Goal: Task Accomplishment & Management: Complete application form

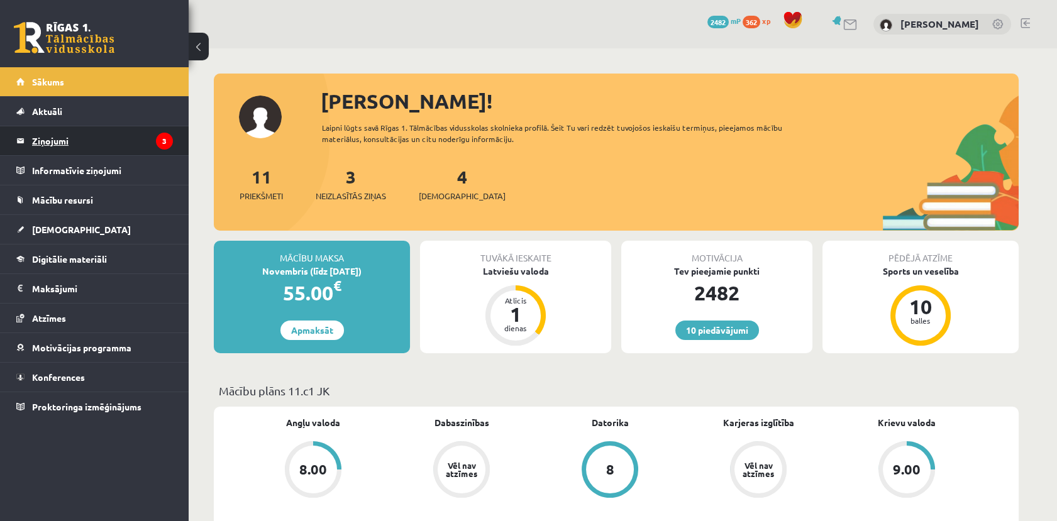
click at [130, 143] on legend "Ziņojumi 3" at bounding box center [102, 140] width 141 height 29
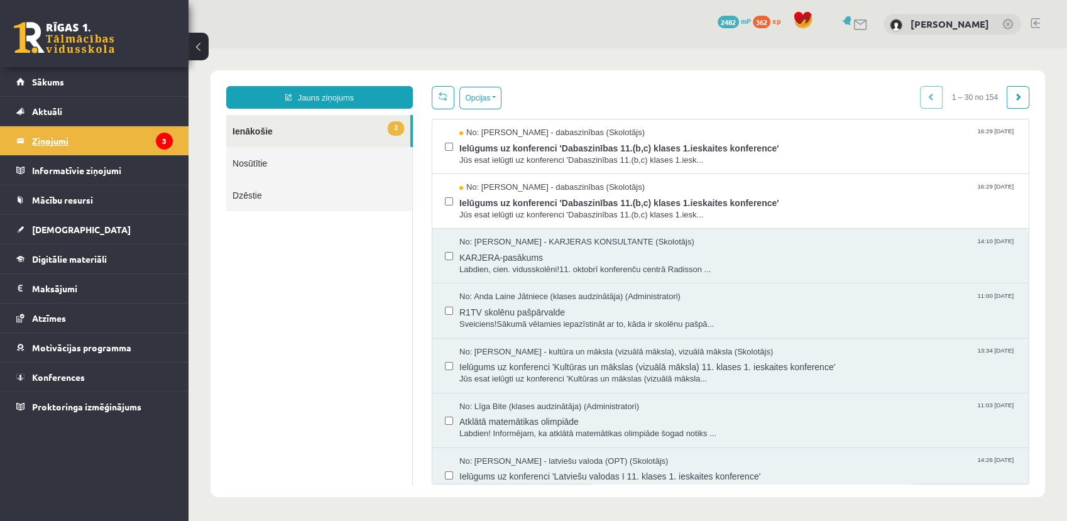
click at [91, 128] on legend "Ziņojumi 3" at bounding box center [102, 140] width 141 height 29
click at [53, 226] on span "[DEMOGRAPHIC_DATA]" at bounding box center [81, 229] width 99 height 11
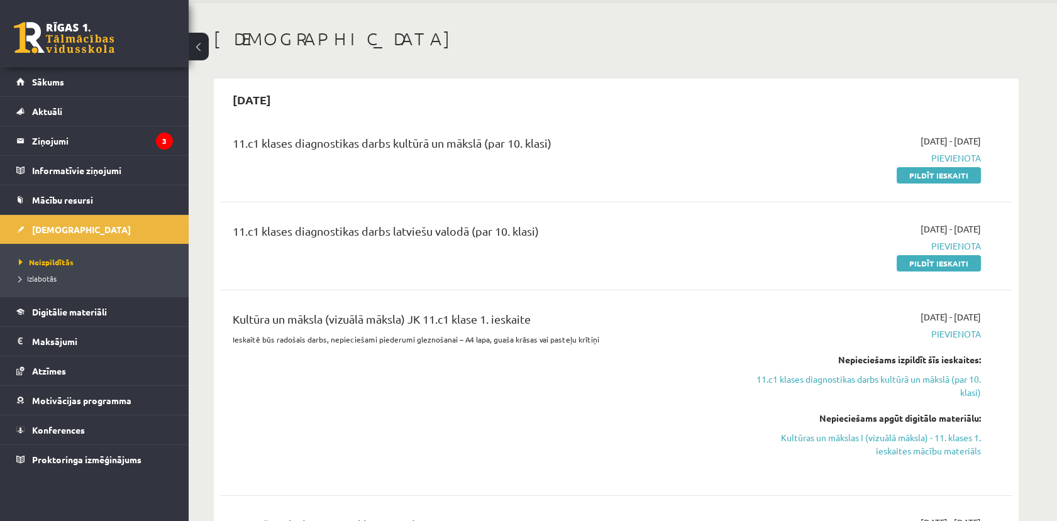
scroll to position [70, 0]
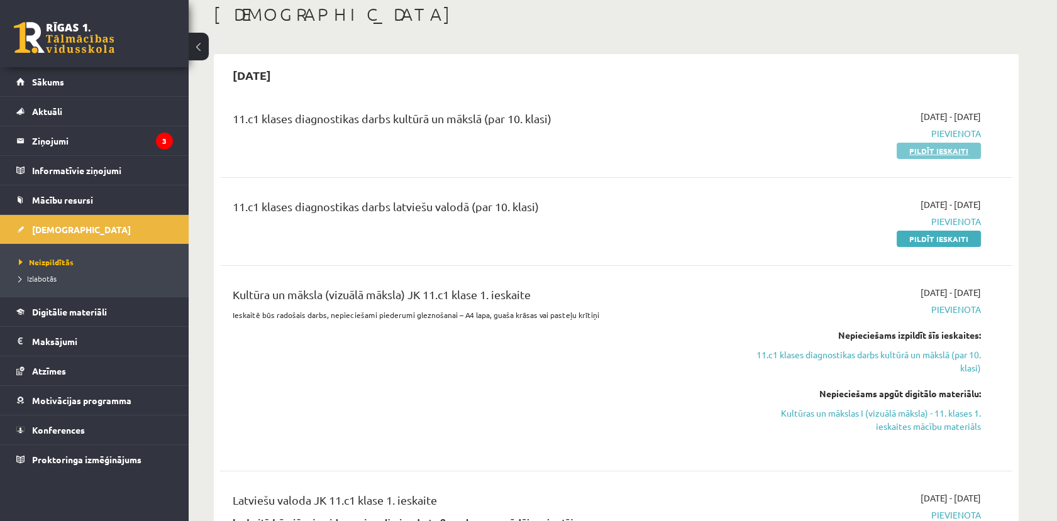
click at [922, 146] on link "Pildīt ieskaiti" at bounding box center [938, 151] width 84 height 16
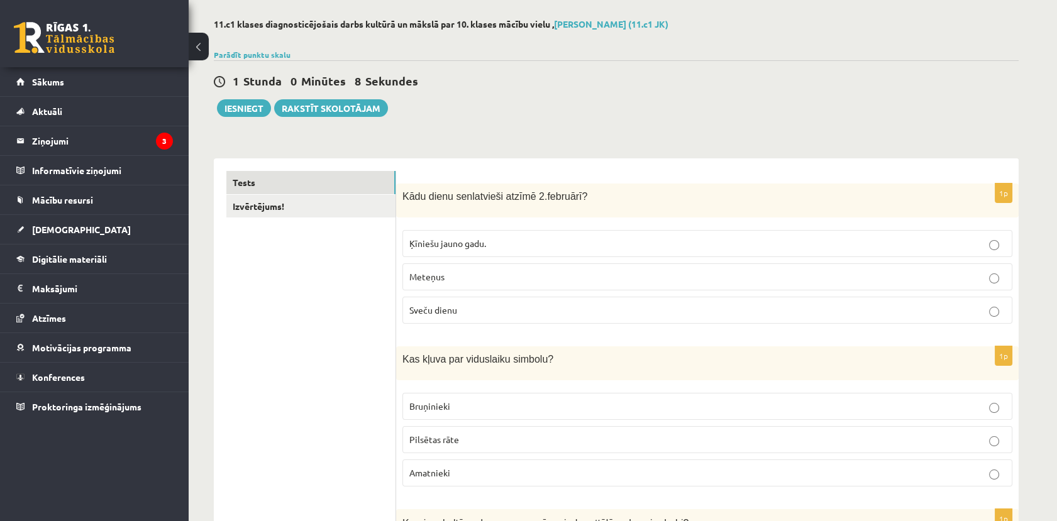
scroll to position [140, 0]
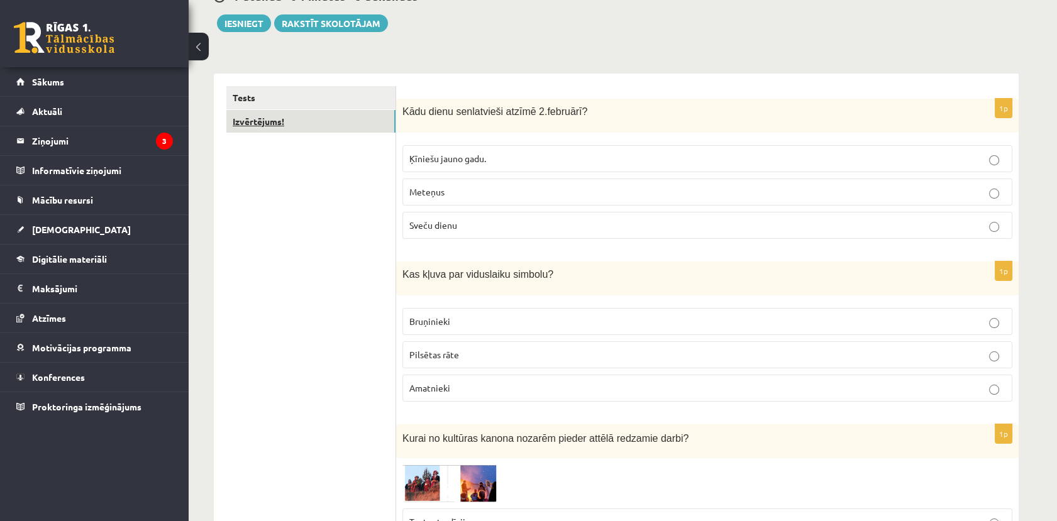
click at [315, 123] on link "Izvērtējums!" at bounding box center [310, 121] width 169 height 23
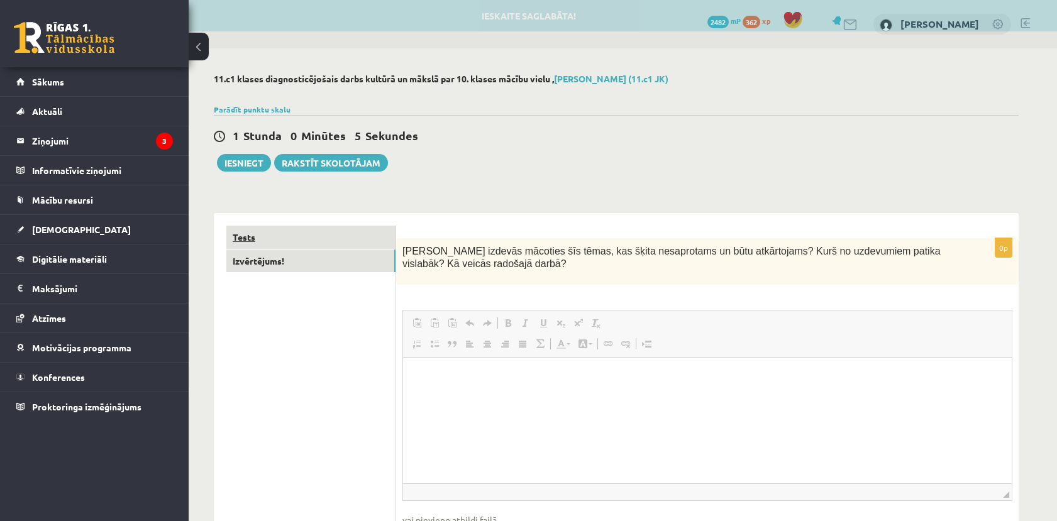
scroll to position [0, 0]
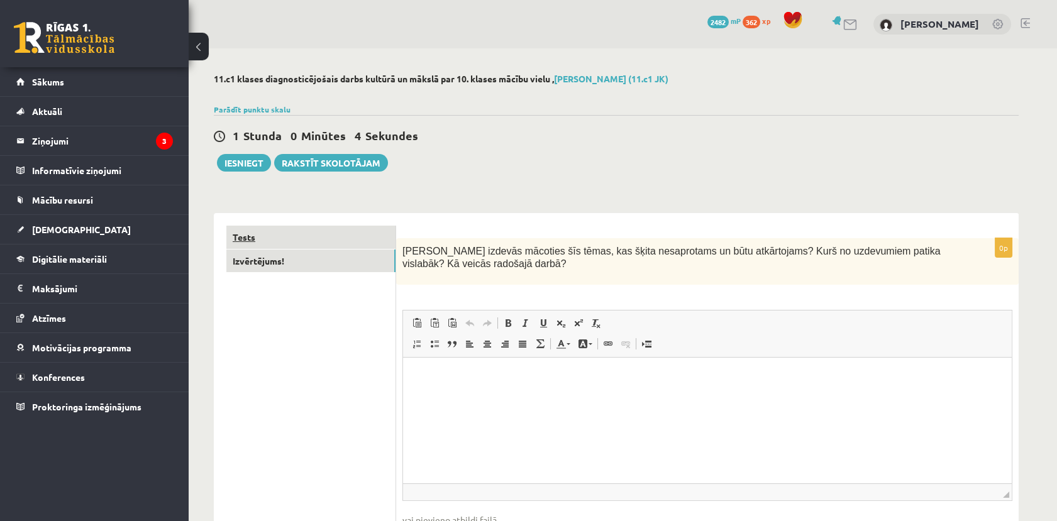
click at [326, 233] on link "Tests" at bounding box center [310, 237] width 169 height 23
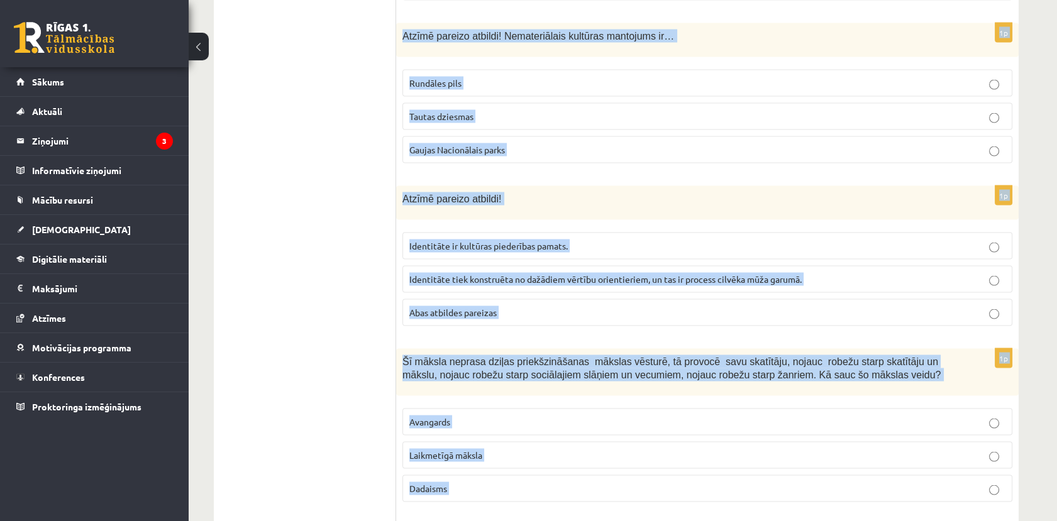
scroll to position [4977, 0]
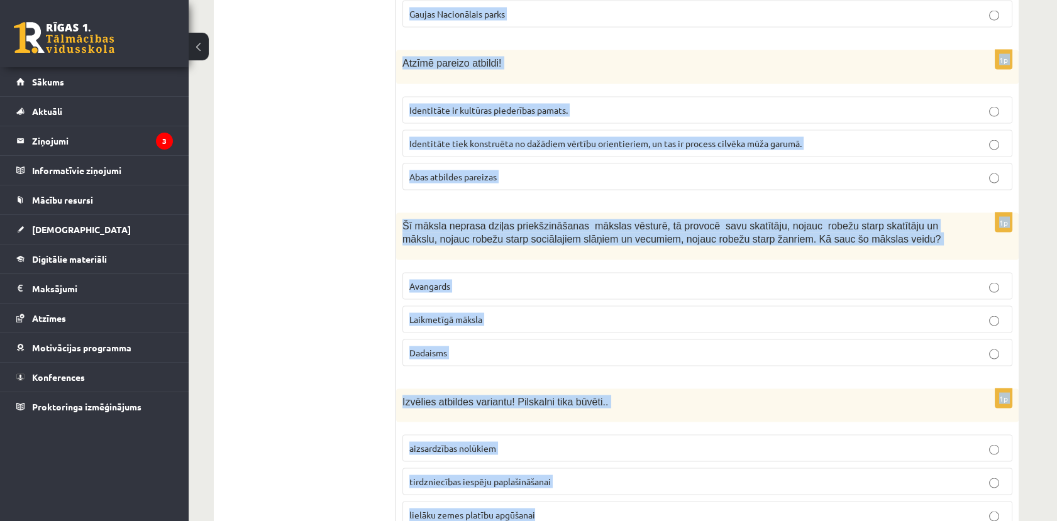
drag, startPoint x: 399, startPoint y: 247, endPoint x: 695, endPoint y: 500, distance: 389.8
copy form "Kādu dienu senlatvieši atzīmē 2.februārī? Ķīniešu jauno gadu. Meteņus Sveču die…"
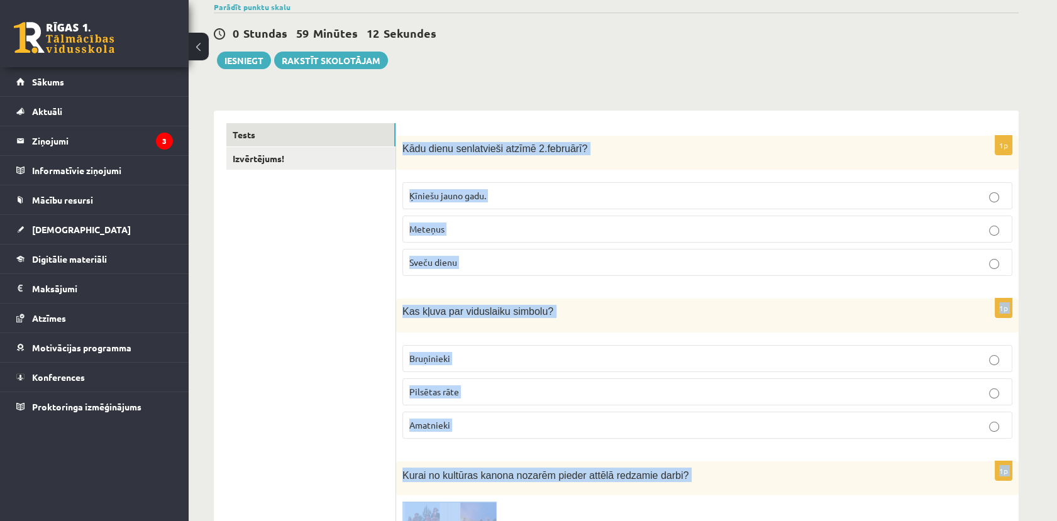
scroll to position [0, 0]
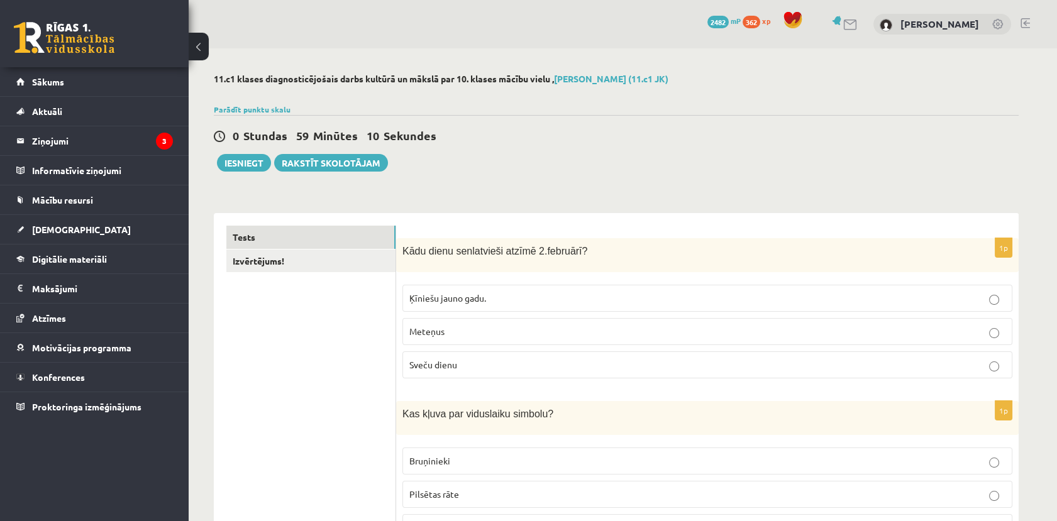
click at [427, 358] on p "Sveču dienu" at bounding box center [707, 364] width 596 height 13
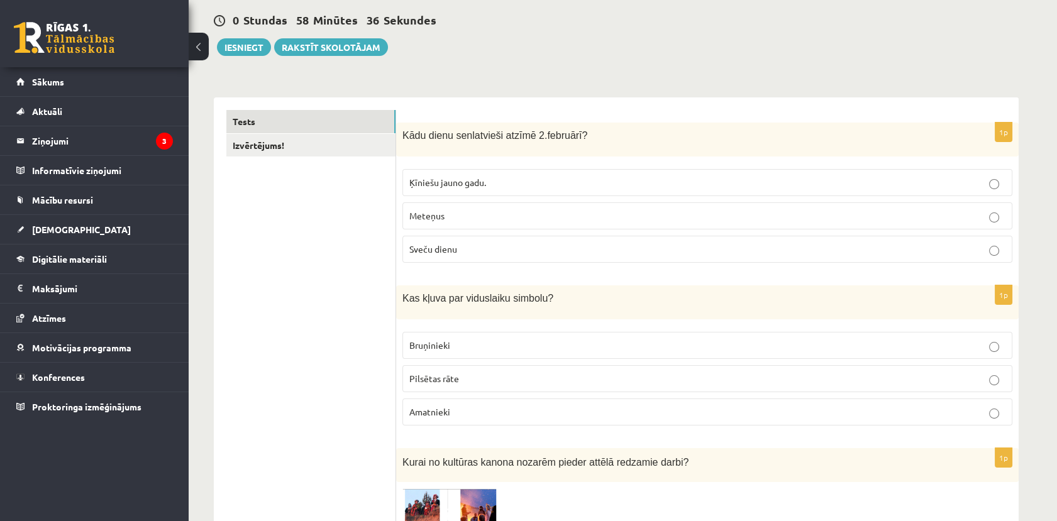
scroll to position [140, 0]
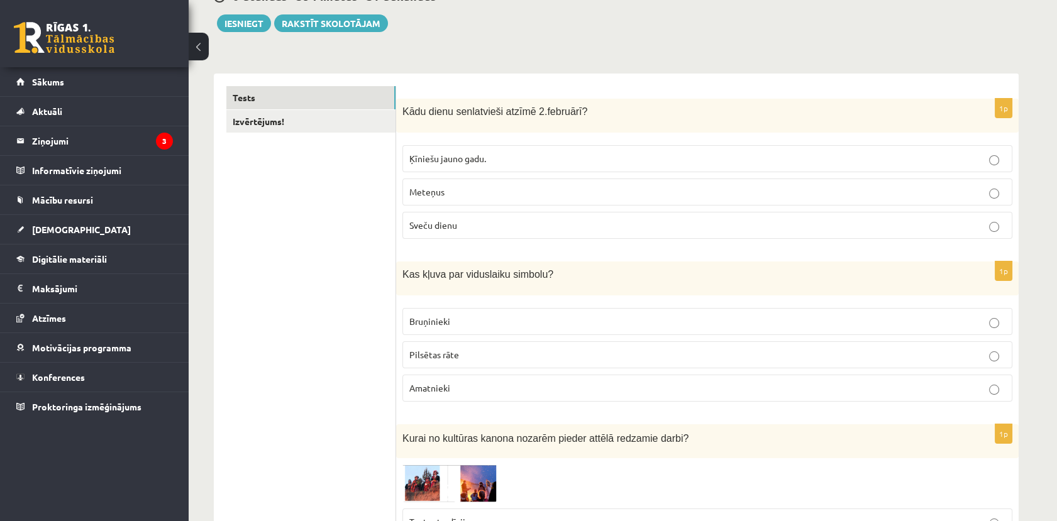
click at [446, 327] on p "Bruņinieki" at bounding box center [707, 321] width 596 height 13
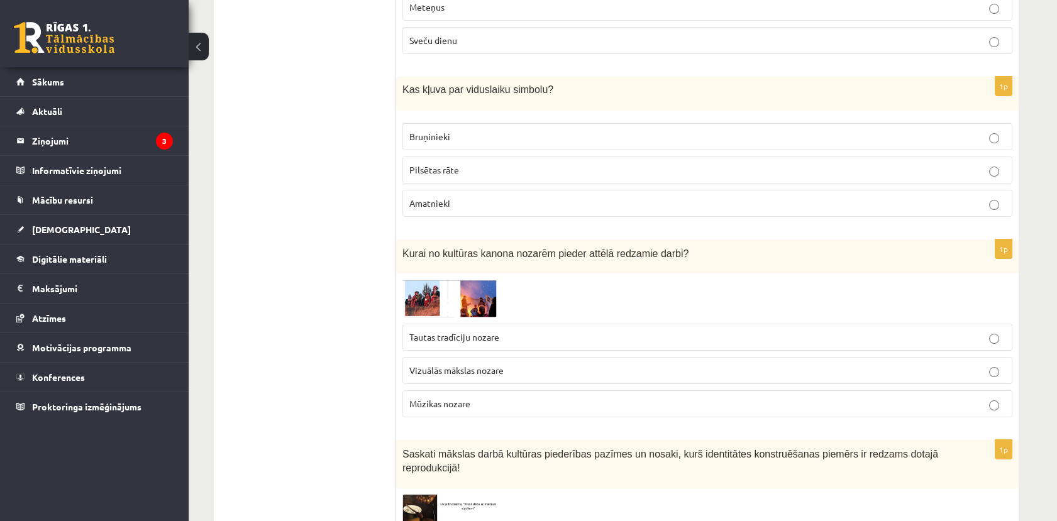
scroll to position [349, 0]
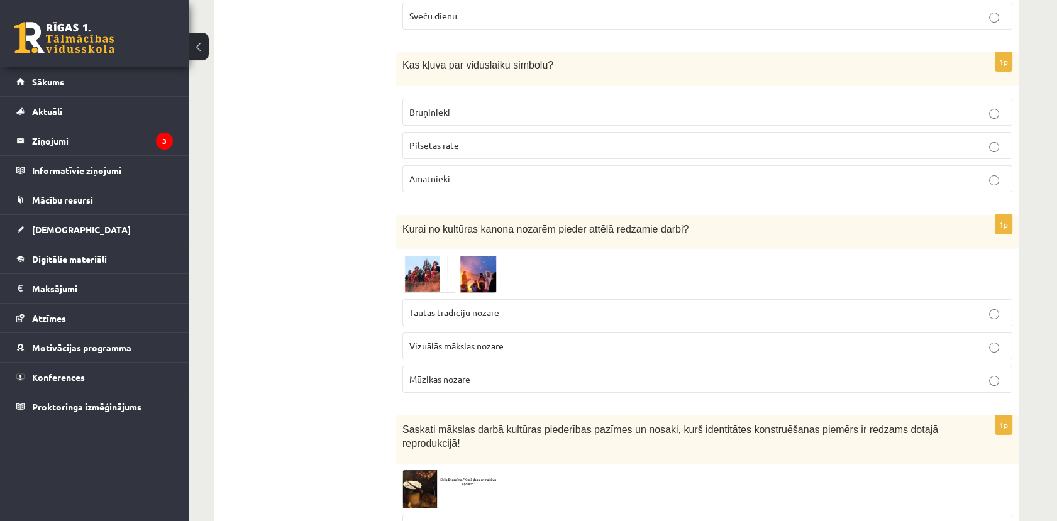
click at [419, 274] on img at bounding box center [449, 273] width 94 height 37
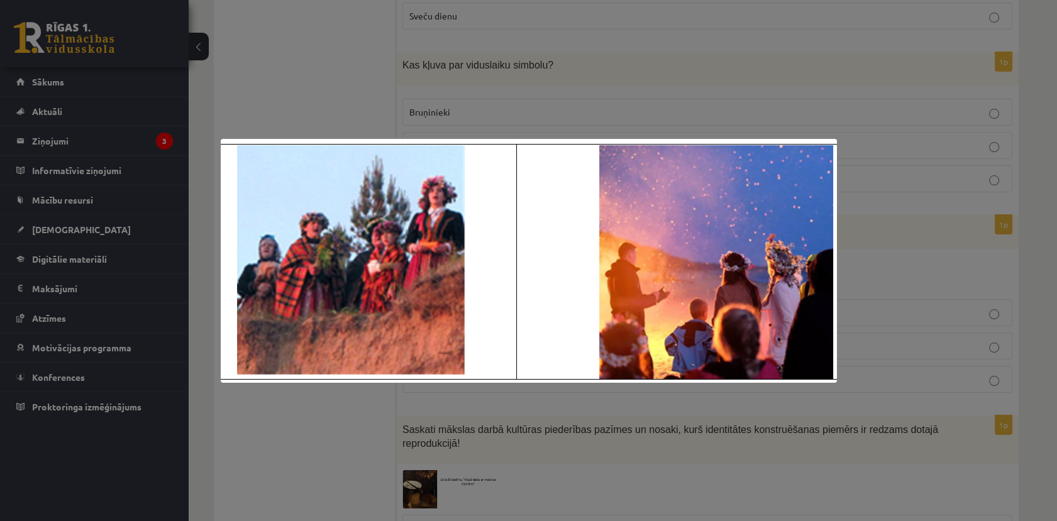
click at [314, 88] on div at bounding box center [528, 260] width 1057 height 521
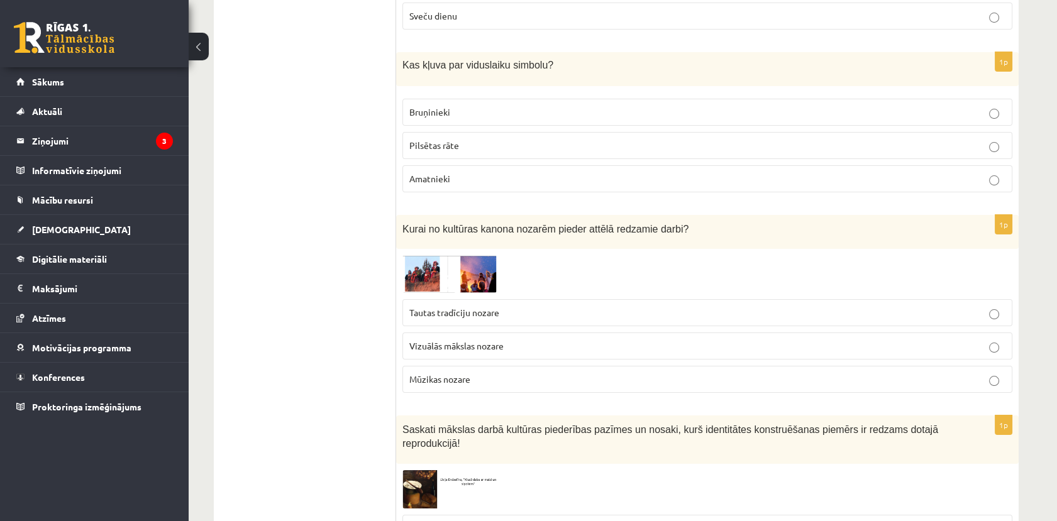
click at [436, 315] on span "Tautas tradīciju nozare" at bounding box center [454, 312] width 90 height 11
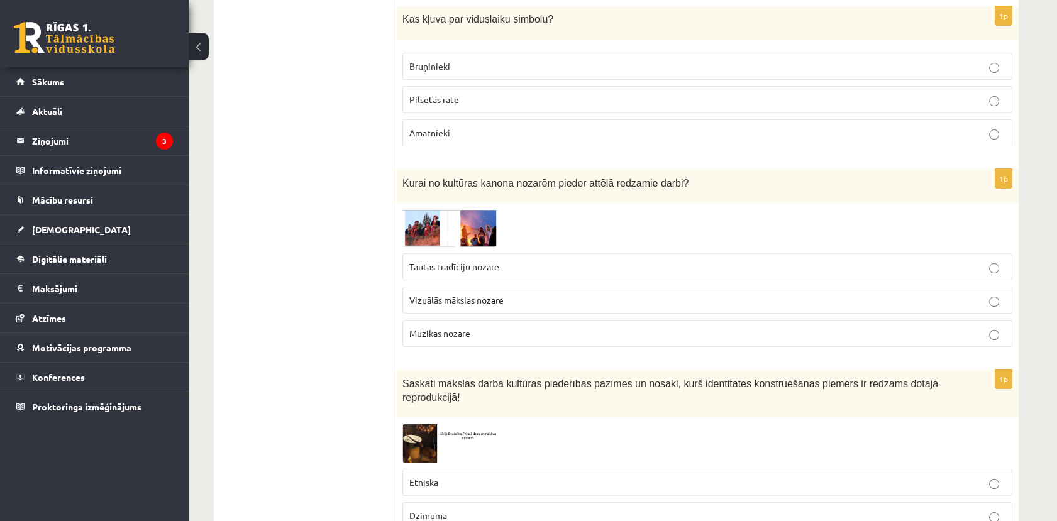
scroll to position [419, 0]
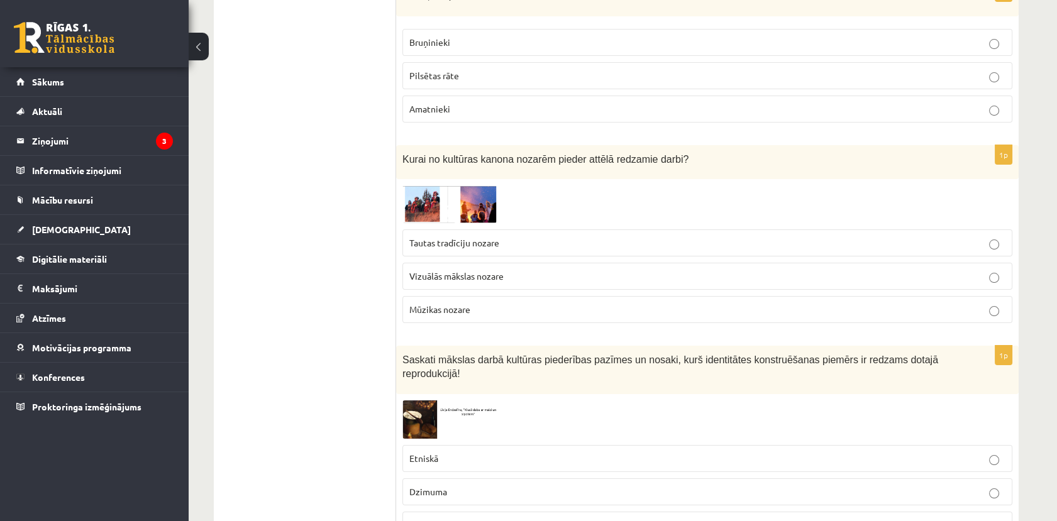
click at [443, 400] on img at bounding box center [449, 419] width 94 height 38
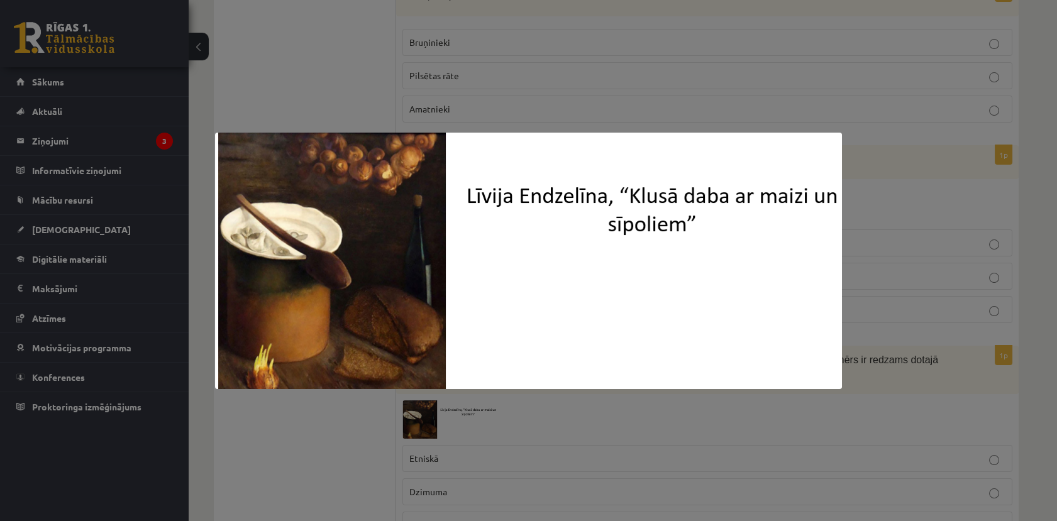
click at [329, 77] on div at bounding box center [528, 260] width 1057 height 521
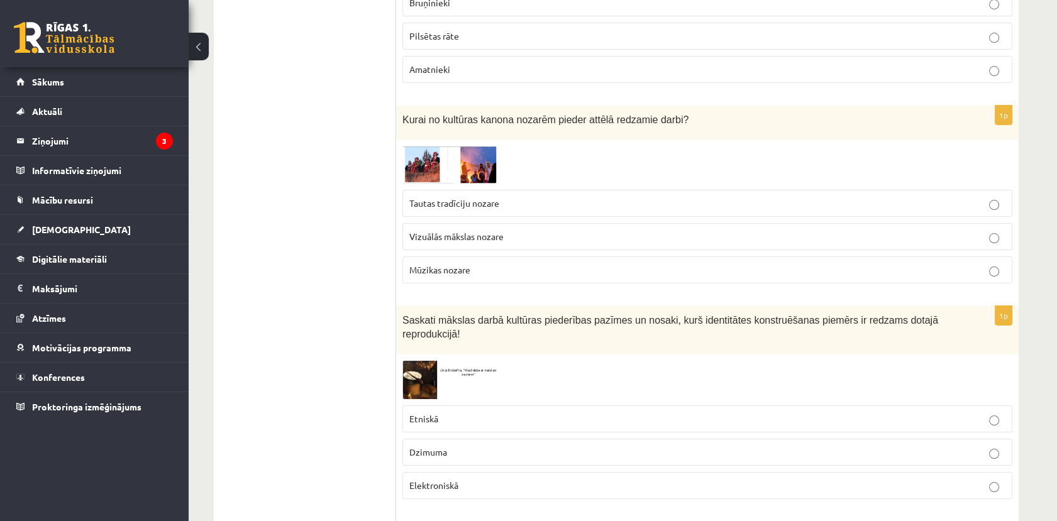
scroll to position [488, 0]
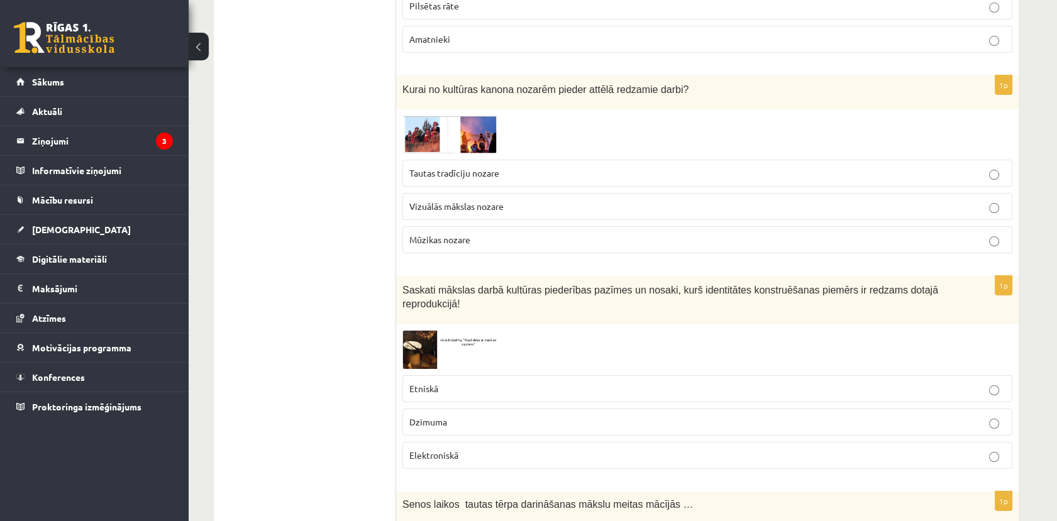
click at [544, 382] on p "Etniskā" at bounding box center [707, 388] width 596 height 13
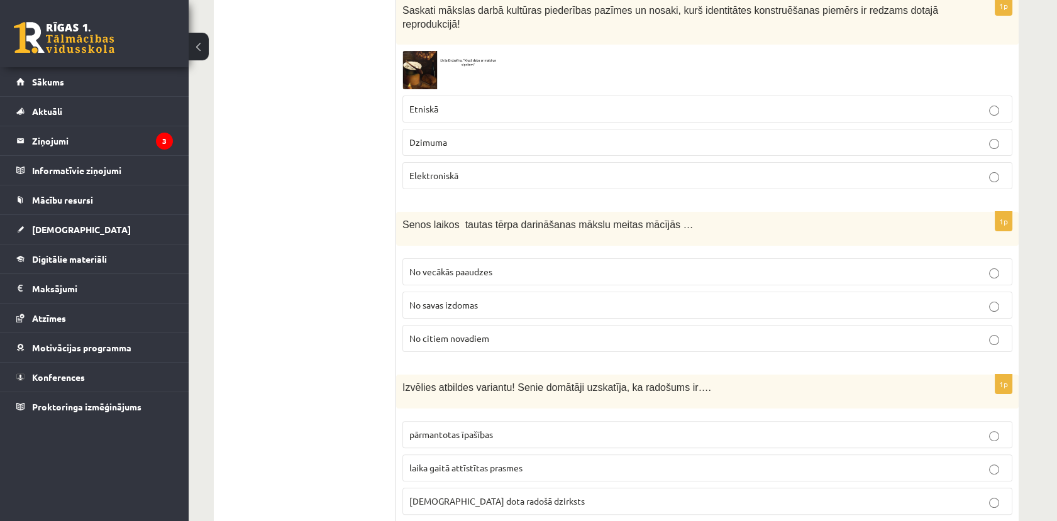
scroll to position [908, 0]
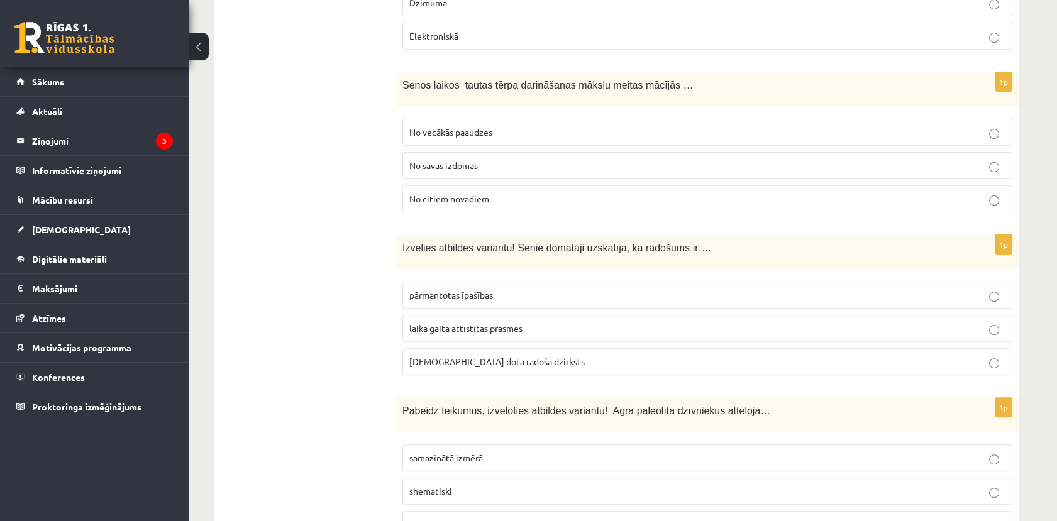
click at [438, 126] on span "No vecākās paaudzes" at bounding box center [450, 131] width 83 height 11
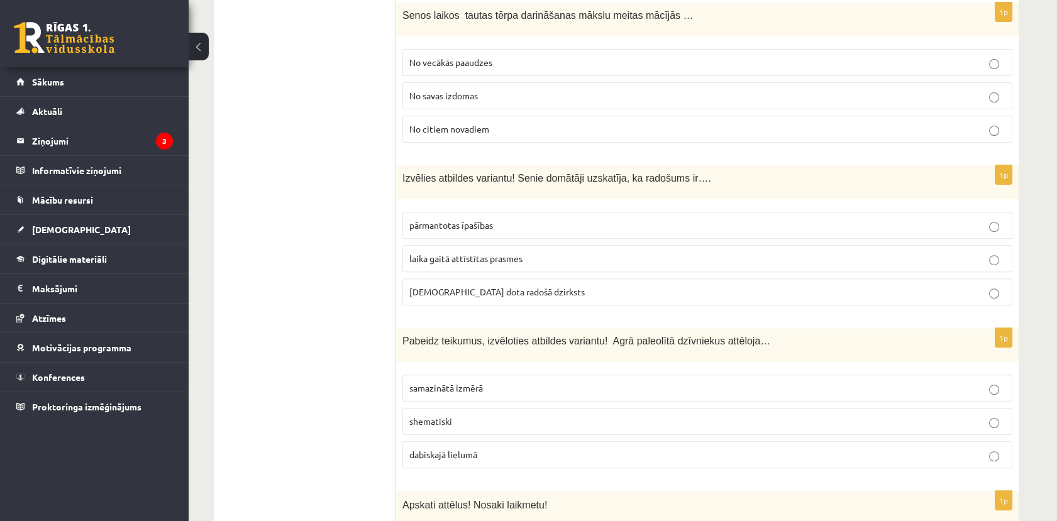
click at [453, 278] on label "dieva dota radošā dzirksts" at bounding box center [707, 291] width 610 height 27
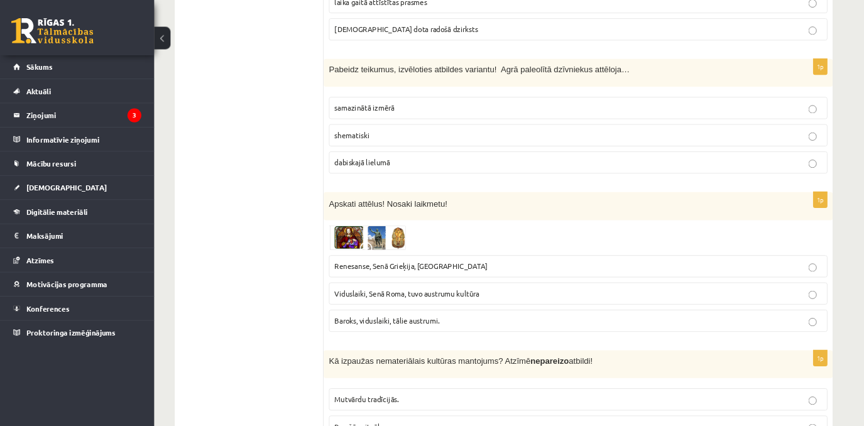
scroll to position [1257, 0]
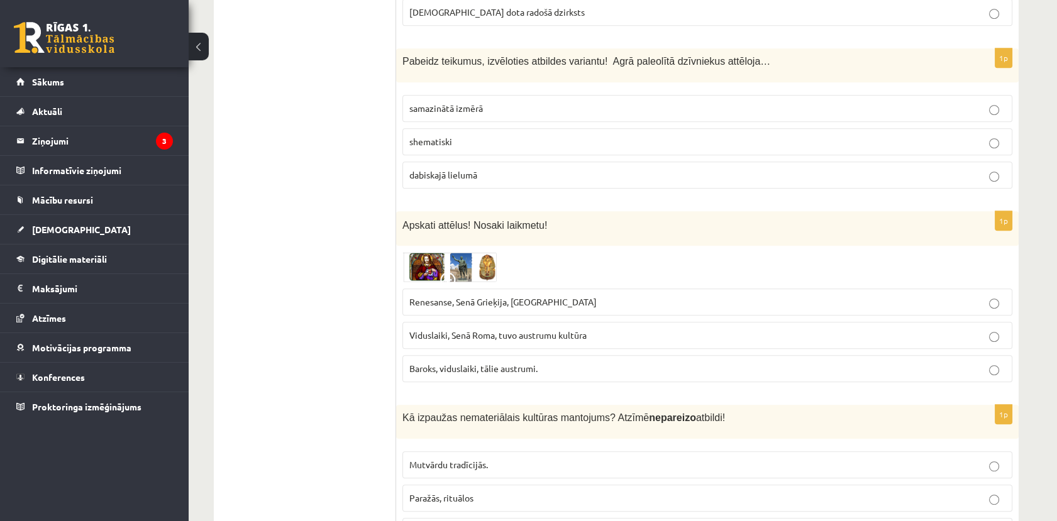
click at [465, 169] on span "dabiskajā lielumā" at bounding box center [443, 174] width 68 height 11
drag, startPoint x: 609, startPoint y: 47, endPoint x: 728, endPoint y: 49, distance: 119.5
click at [728, 56] on span "Pabeidz teikumus, izvēloties atbildes variantu! Agrā paleolītā dzīvniekus attēl…" at bounding box center [586, 61] width 368 height 11
copy span "Agrā paleolītā dzīvniekus attēloja"
click at [488, 168] on p "dabiskajā lielumā" at bounding box center [707, 174] width 596 height 13
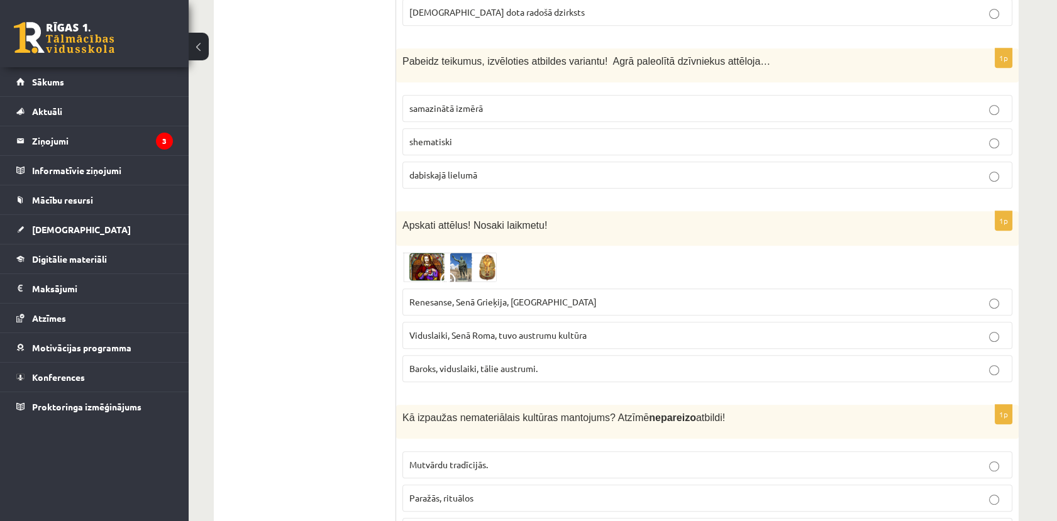
click at [422, 252] on img at bounding box center [449, 267] width 94 height 30
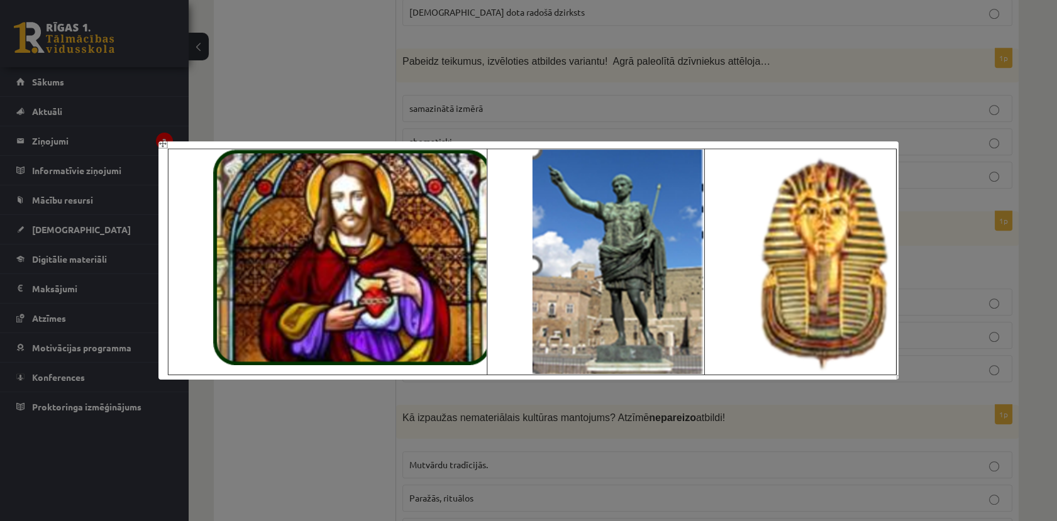
drag, startPoint x: 293, startPoint y: 470, endPoint x: 274, endPoint y: 460, distance: 21.4
click at [282, 472] on div at bounding box center [528, 260] width 1057 height 521
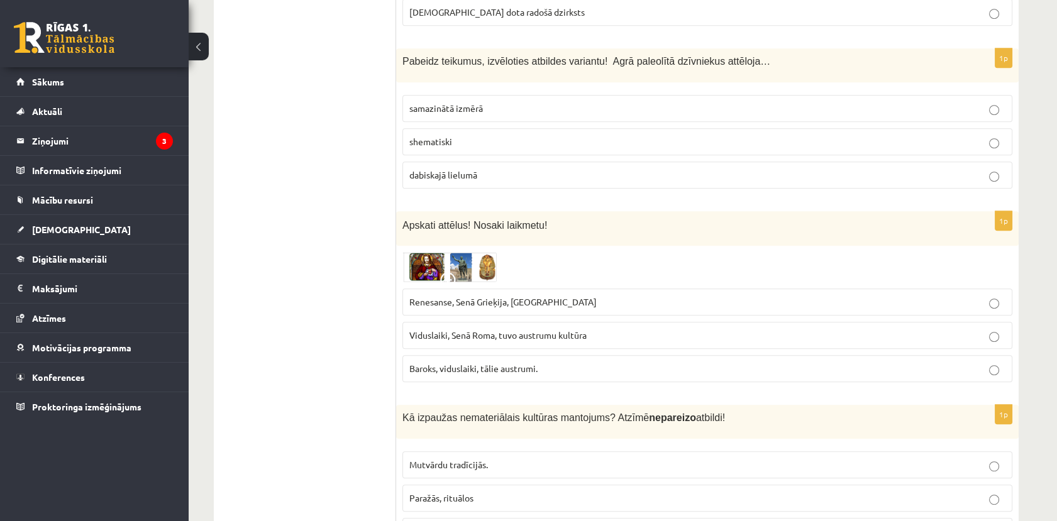
click at [453, 252] on img at bounding box center [449, 267] width 94 height 30
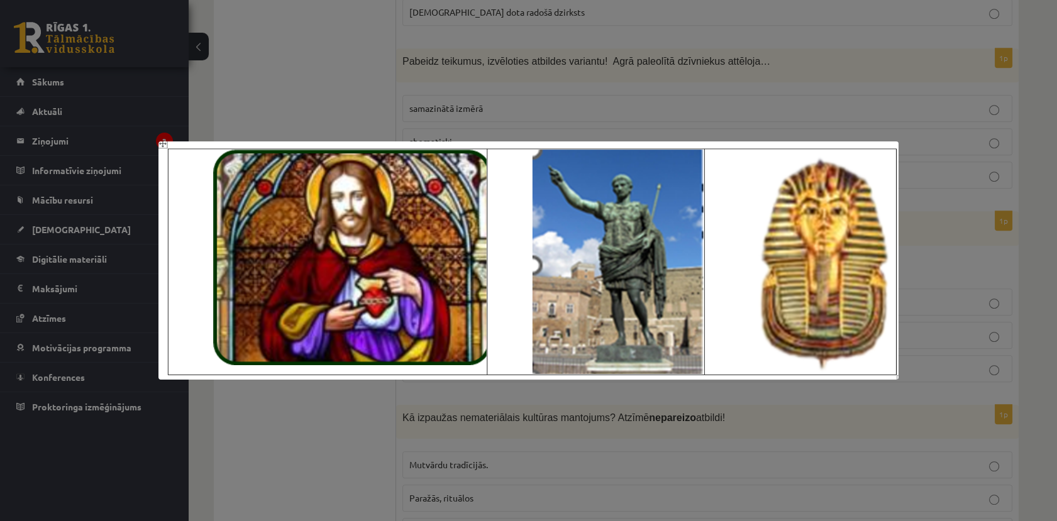
click at [349, 30] on div at bounding box center [528, 260] width 1057 height 521
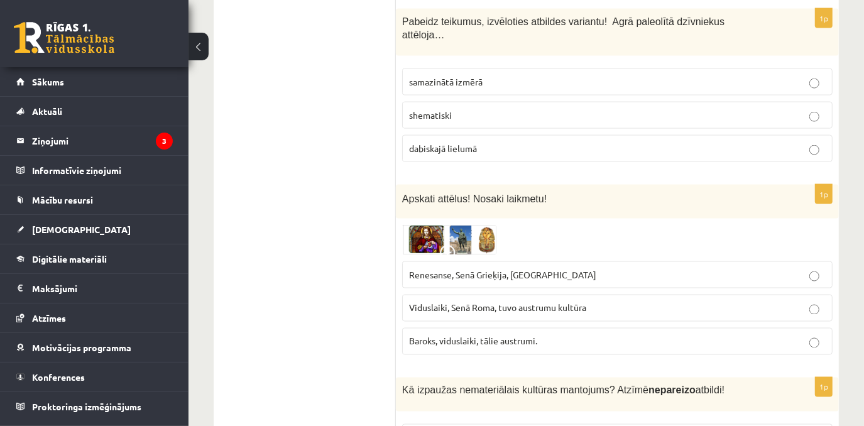
scroll to position [1314, 0]
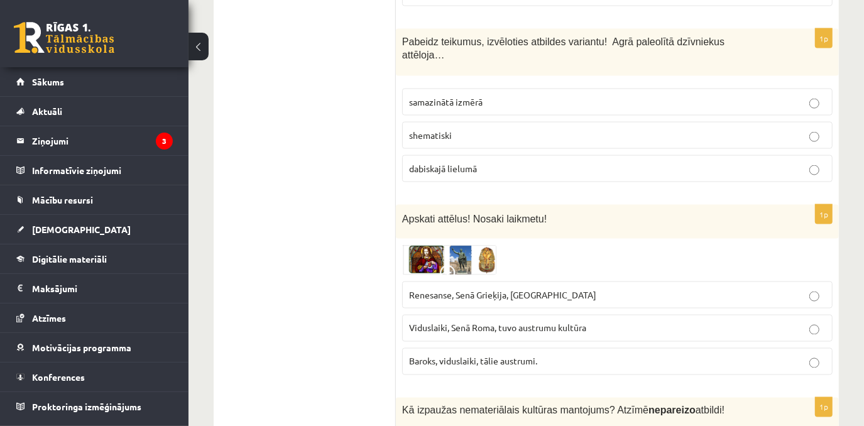
scroll to position [1257, 0]
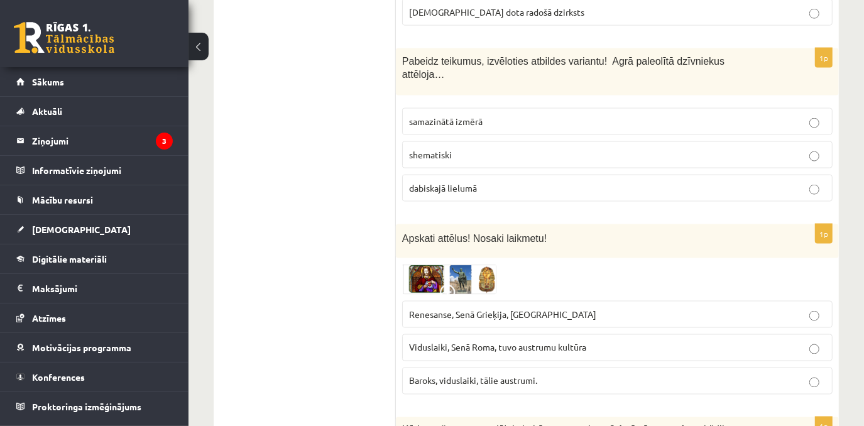
click at [498, 302] on label "Renesanse, Senā Grieķija, Ēģipte" at bounding box center [617, 314] width 431 height 27
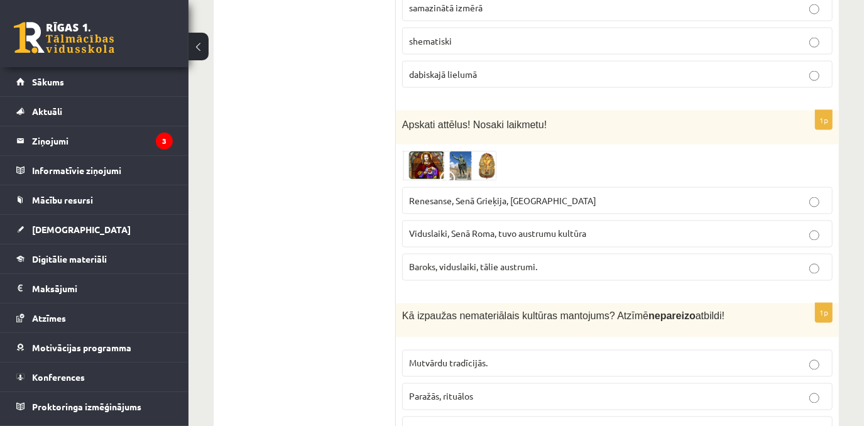
scroll to position [1428, 0]
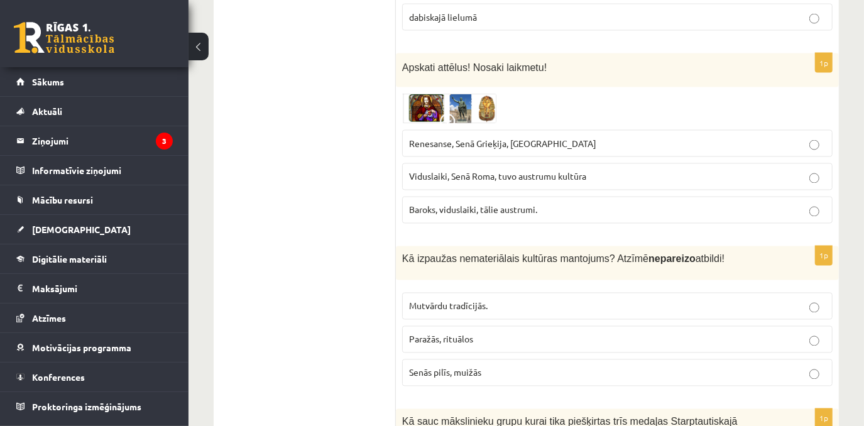
click at [430, 334] on span "Paražās, rituālos" at bounding box center [441, 339] width 64 height 11
click at [433, 360] on label "Senās pilīs, muižās" at bounding box center [617, 373] width 431 height 27
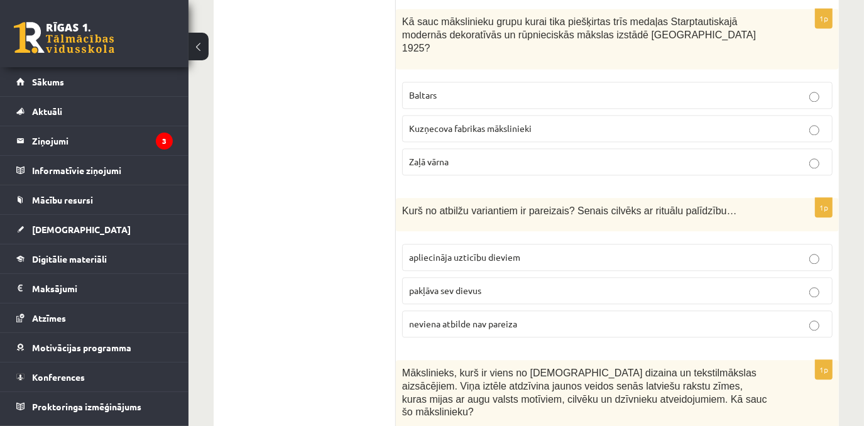
scroll to position [1772, 0]
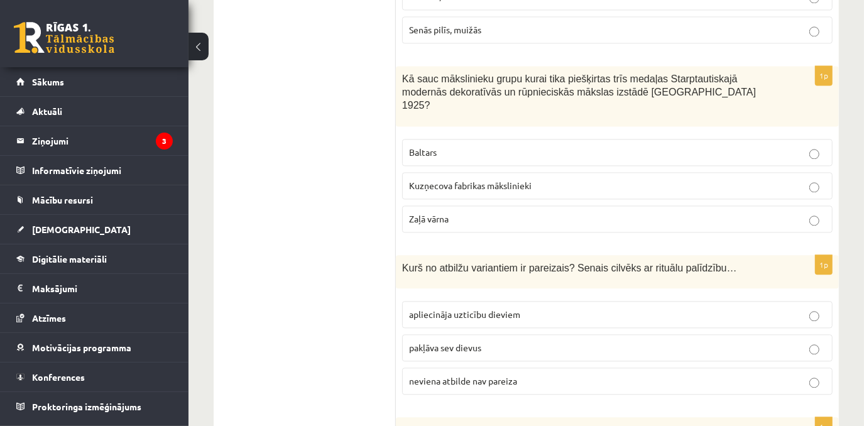
click at [444, 139] on label "Baltars" at bounding box center [617, 152] width 431 height 27
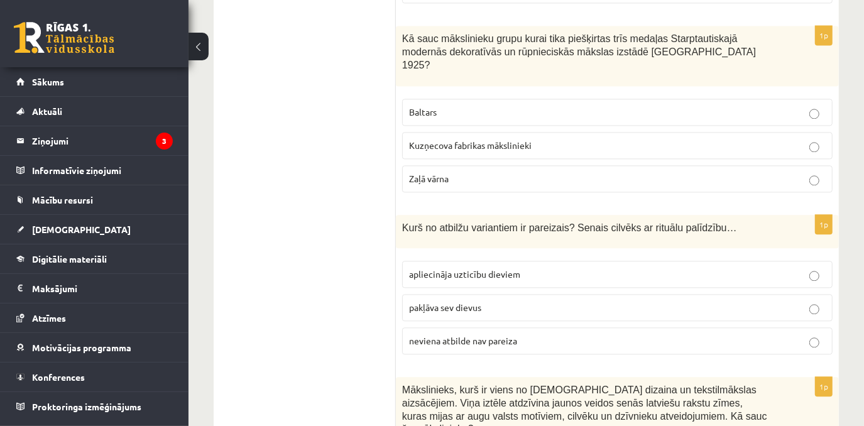
scroll to position [1886, 0]
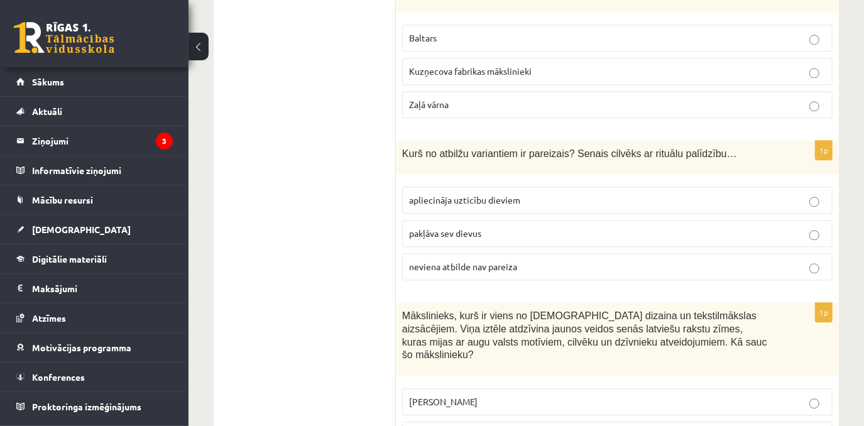
click at [442, 194] on span "apliecināja uzticību dieviem" at bounding box center [464, 199] width 111 height 11
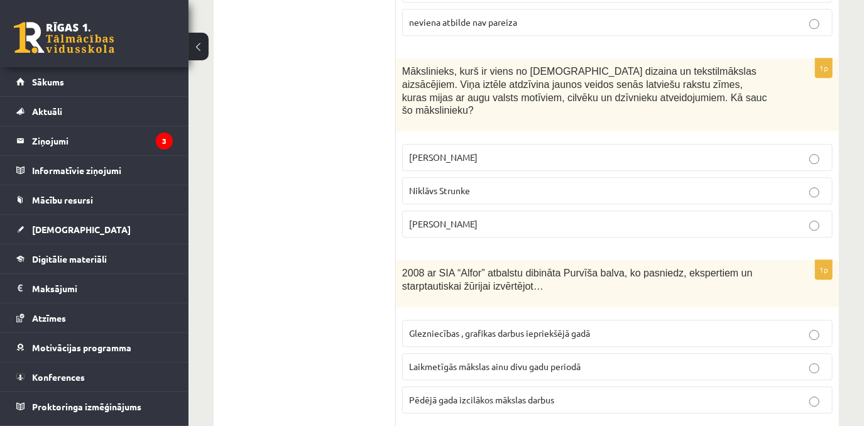
scroll to position [2137, 0]
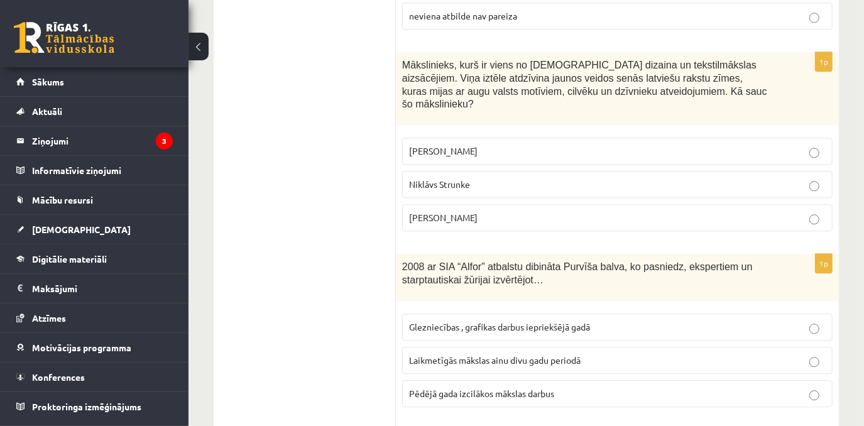
click at [431, 138] on label "Ansis Cīrulis" at bounding box center [617, 151] width 431 height 27
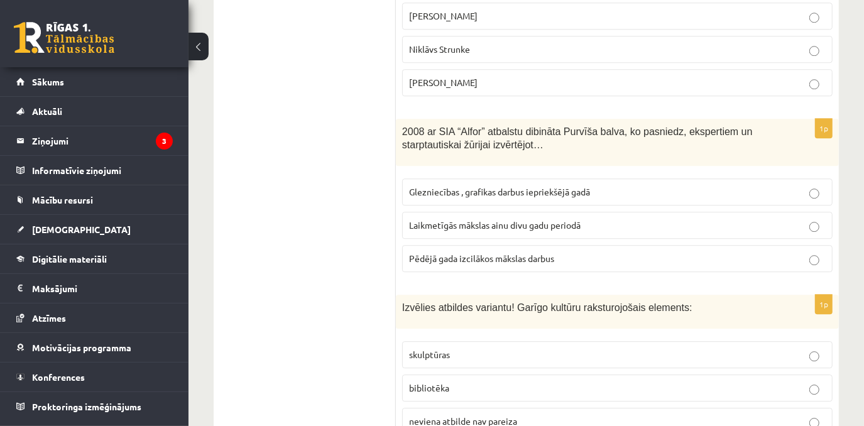
scroll to position [2308, 0]
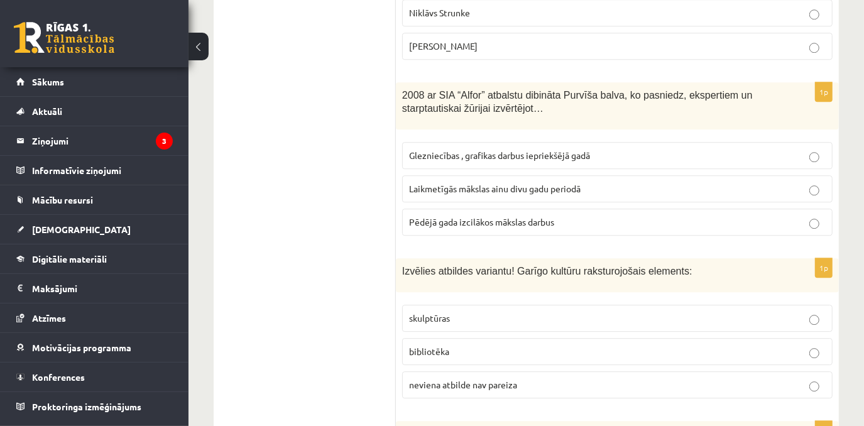
click at [461, 183] on span "Laikmetīgās mākslas ainu divu gadu periodā" at bounding box center [495, 188] width 172 height 11
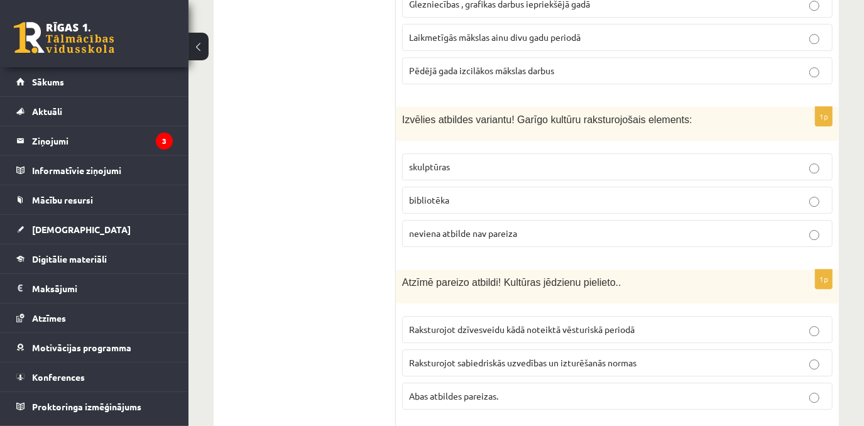
scroll to position [2479, 0]
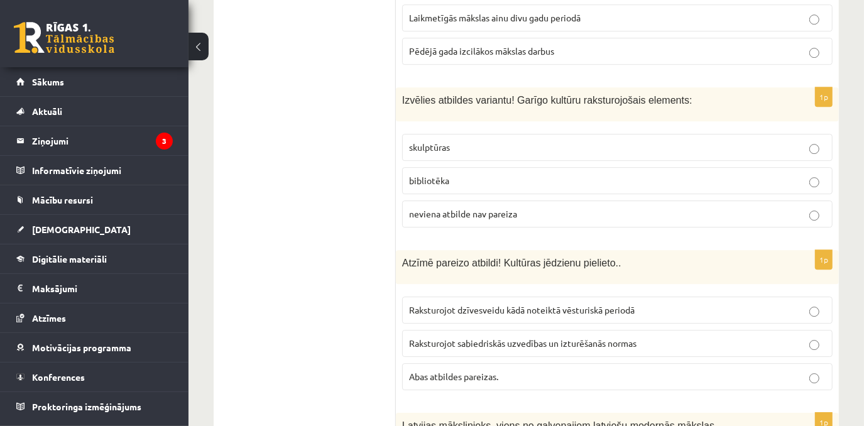
click at [431, 175] on span "bibliotēka" at bounding box center [429, 180] width 40 height 11
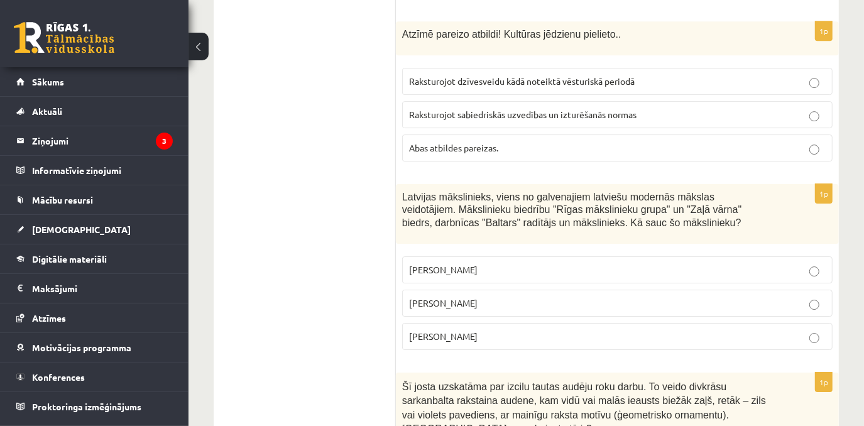
scroll to position [2651, 0]
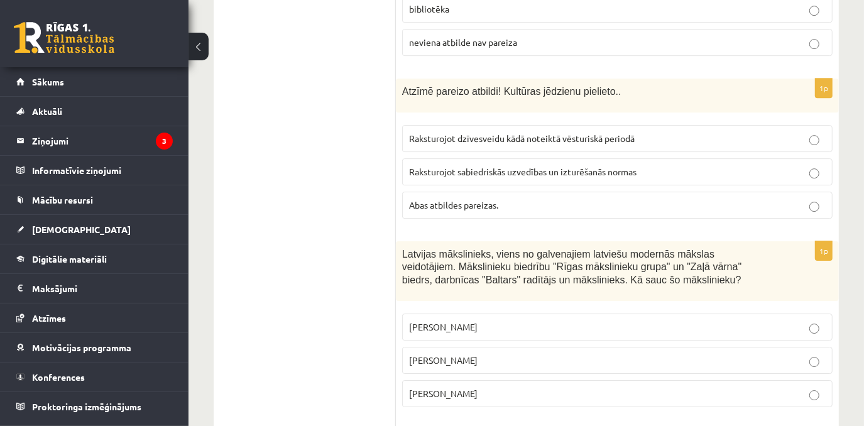
click at [455, 199] on span "Abas atbildes pareizas." at bounding box center [453, 204] width 89 height 11
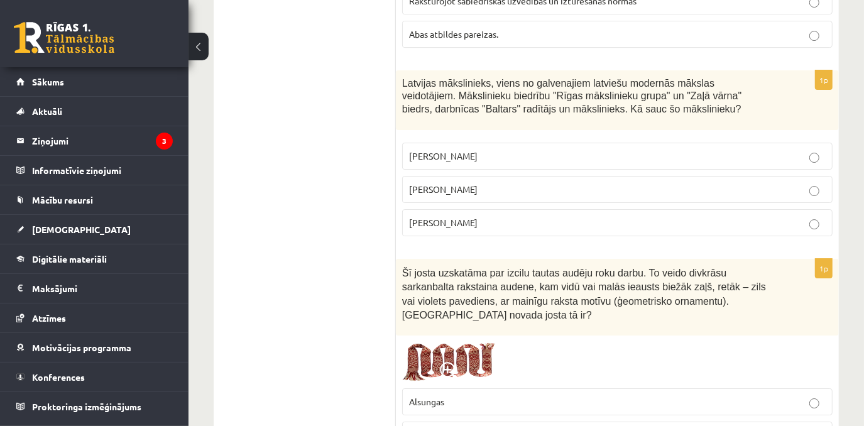
scroll to position [2823, 0]
click at [443, 182] on p "Romāns Suta" at bounding box center [617, 188] width 417 height 13
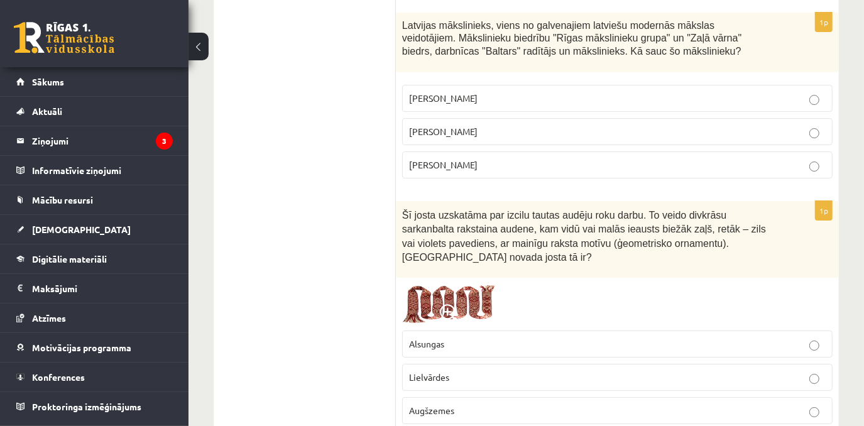
click at [443, 371] on p "Lielvārdes" at bounding box center [617, 377] width 417 height 13
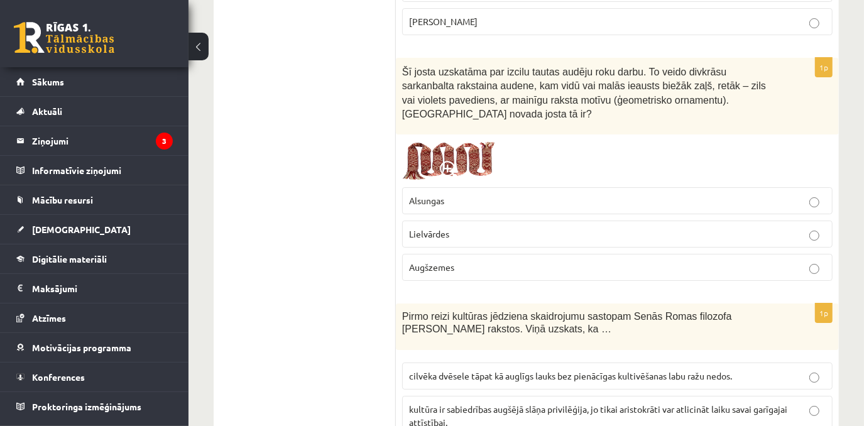
scroll to position [3051, 0]
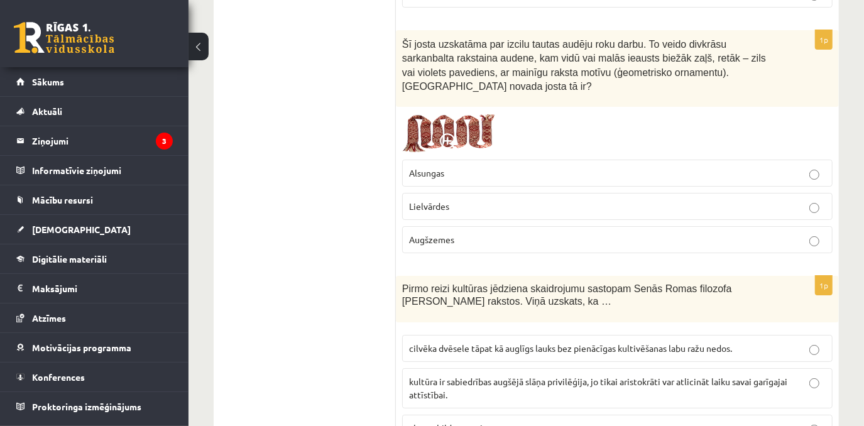
click at [429, 343] on span "cilvēka dvēsele tāpat kā auglīgs lauks bez pienācīgas kultivēšanas labu ražu ne…" at bounding box center [570, 348] width 323 height 11
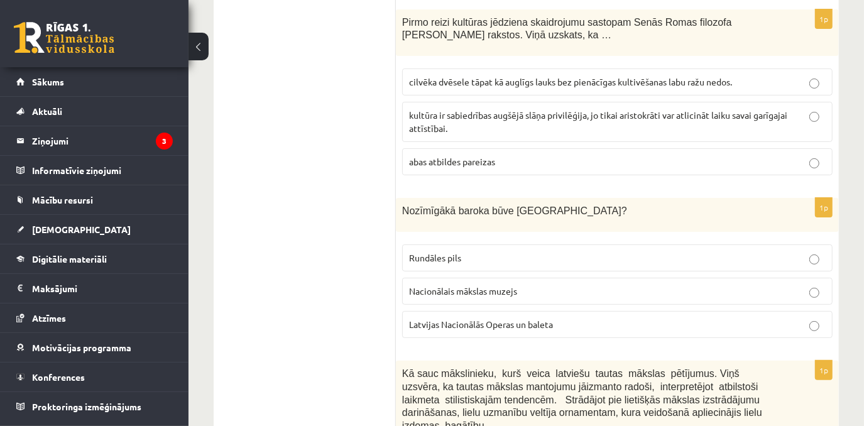
scroll to position [3337, 0]
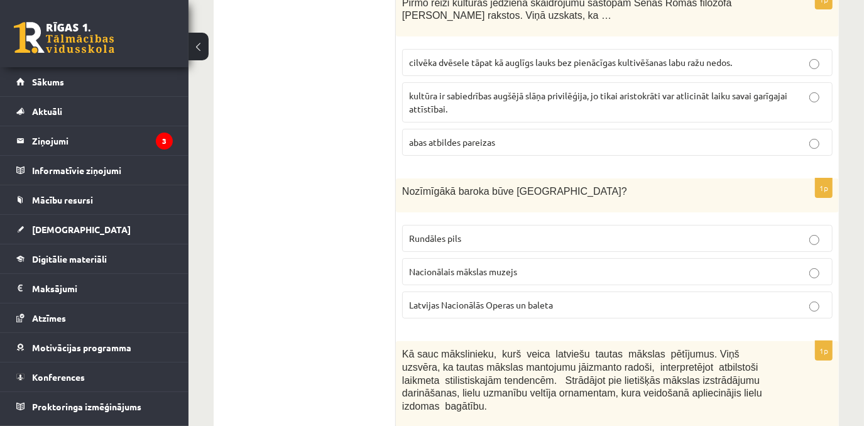
click at [458, 225] on label "Rundāles pils" at bounding box center [617, 238] width 431 height 27
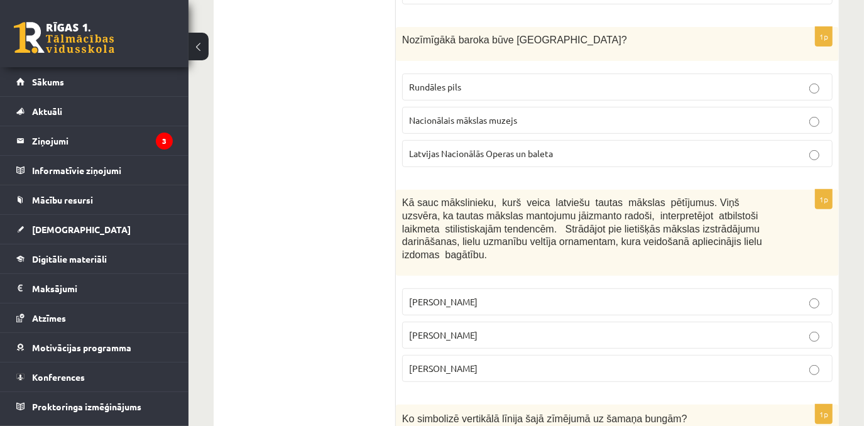
scroll to position [3509, 0]
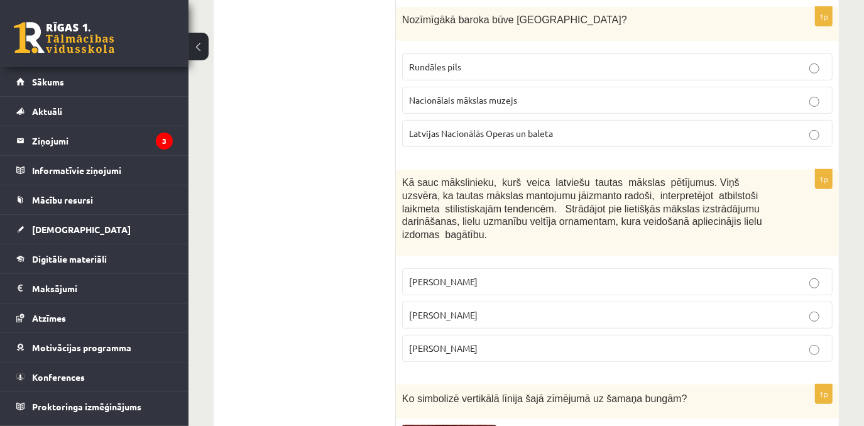
click at [460, 309] on span "Jūlijs Madernieks" at bounding box center [443, 314] width 69 height 11
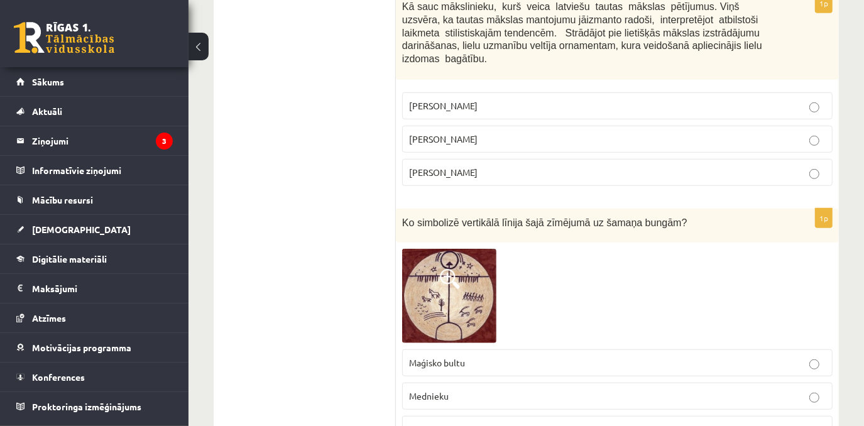
scroll to position [3737, 0]
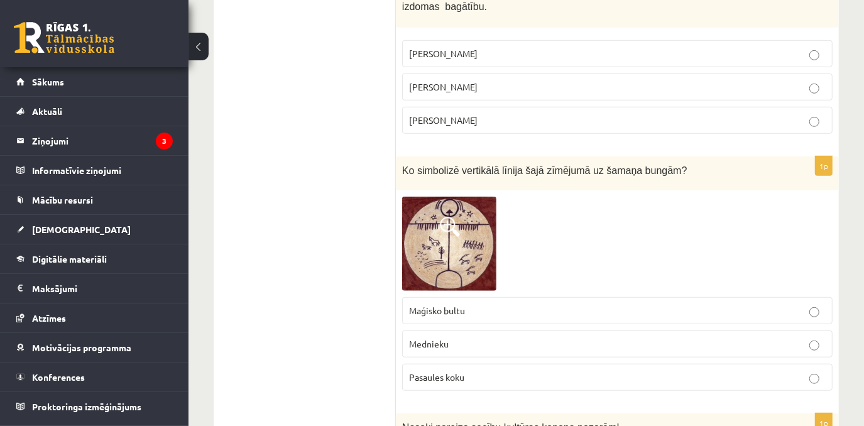
click at [449, 372] on span "Pasaules koku" at bounding box center [436, 377] width 55 height 11
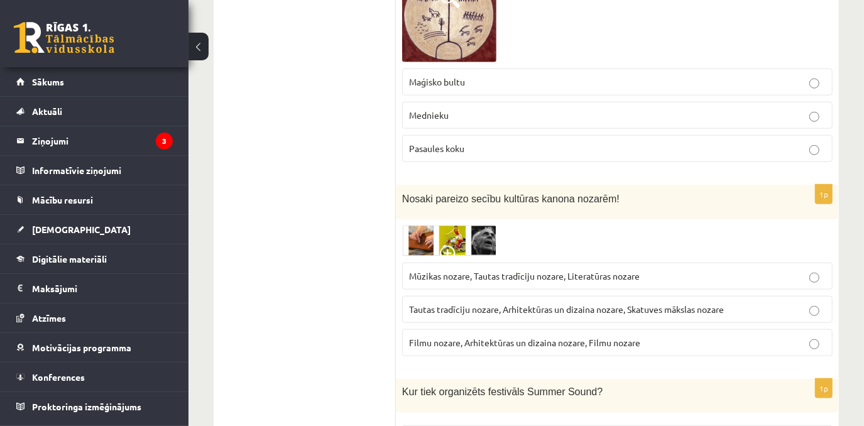
click at [443, 304] on span "Tautas tradīciju nozare, Arhitektūras un dizaina nozare, Skatuves mākslas nozare" at bounding box center [566, 309] width 315 height 11
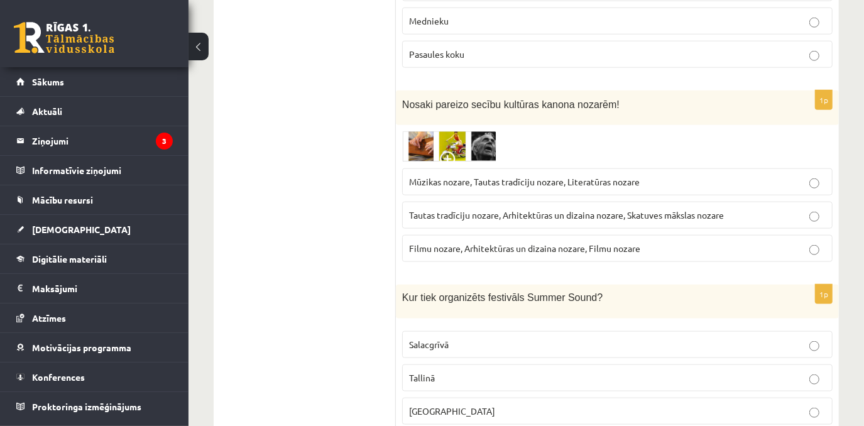
scroll to position [4080, 0]
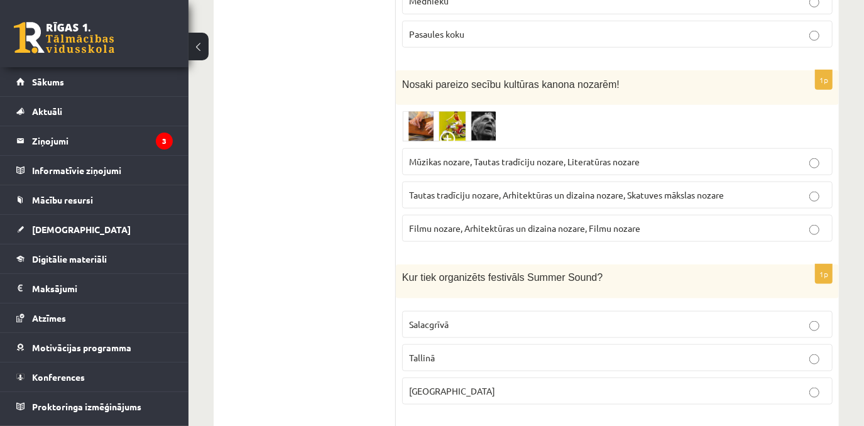
click at [446, 385] on p "Liepājā" at bounding box center [617, 391] width 417 height 13
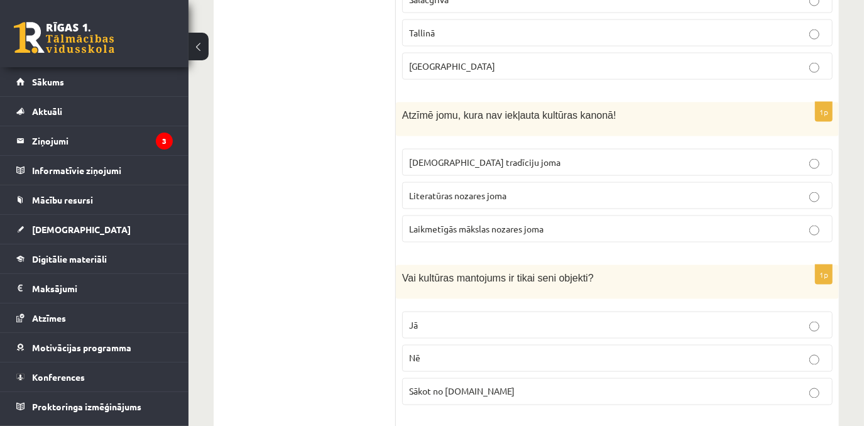
scroll to position [4423, 0]
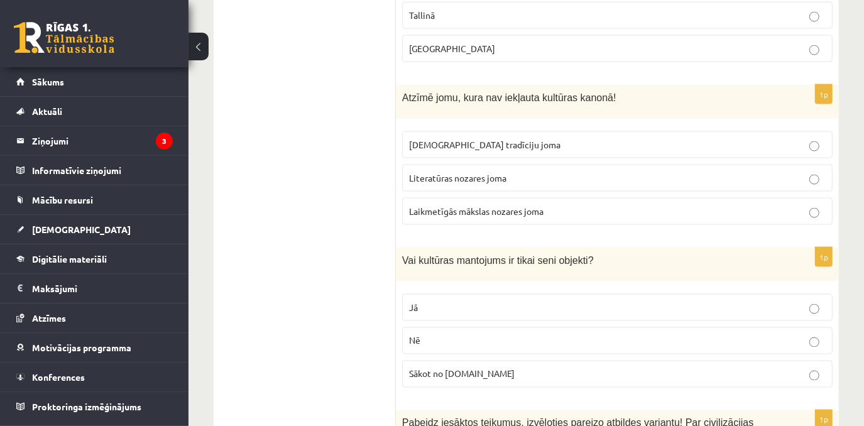
click at [504, 206] on span "Laikmetīgās mākslas nozares joma" at bounding box center [476, 211] width 135 height 11
click at [477, 334] on p "Nē" at bounding box center [617, 340] width 417 height 13
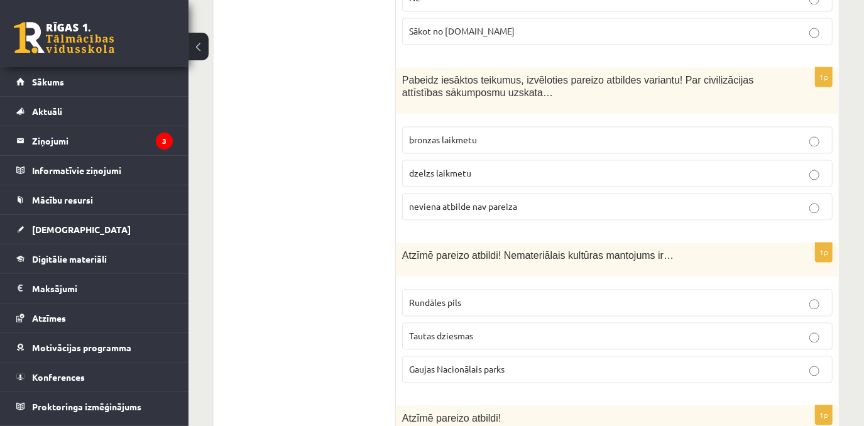
scroll to position [4709, 0]
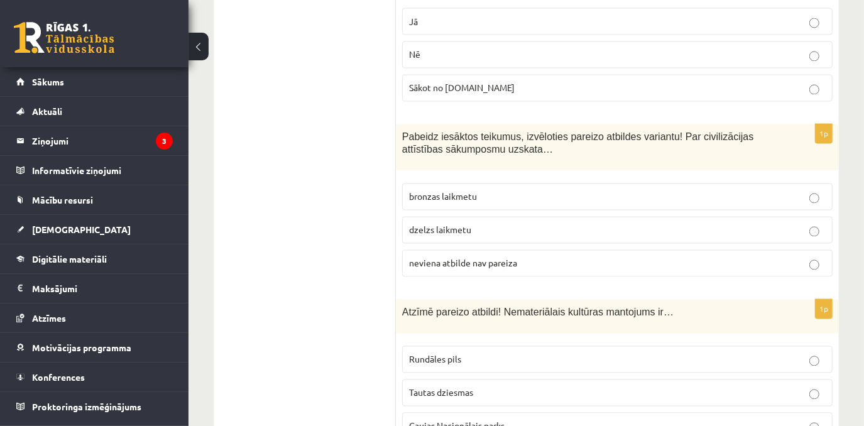
click at [451, 258] on span "neviena atbilde nav pareiza" at bounding box center [463, 263] width 108 height 11
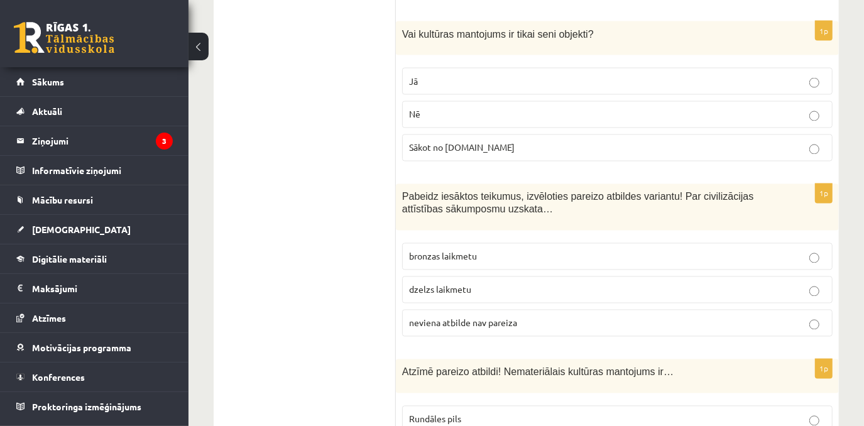
scroll to position [4651, 0]
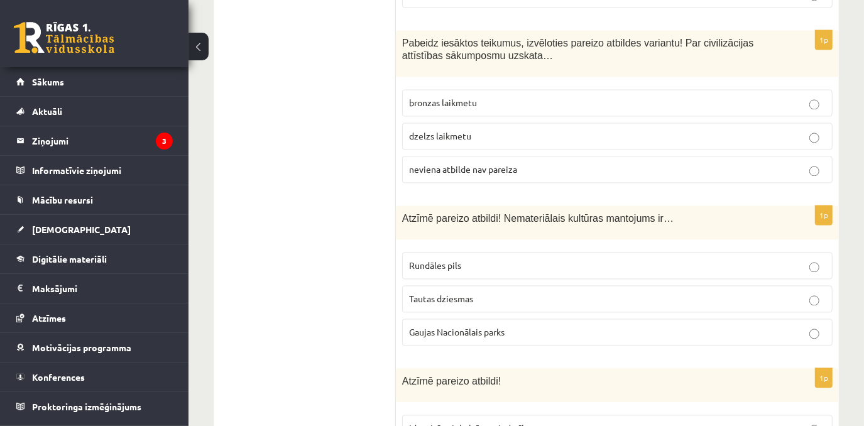
scroll to position [4880, 0]
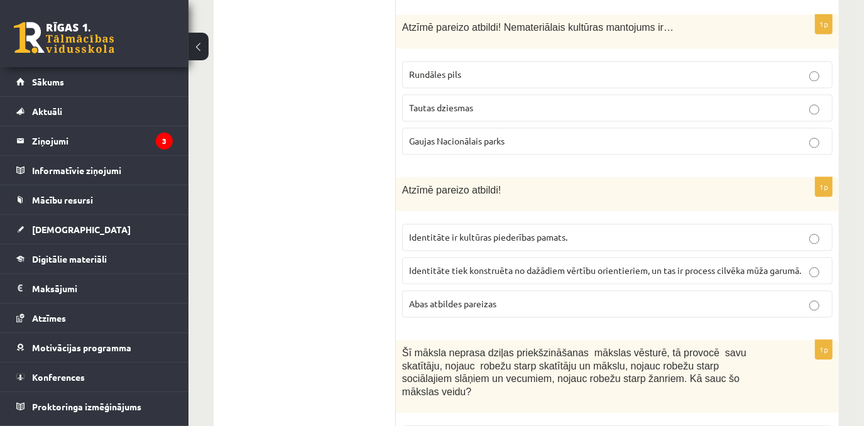
click at [460, 298] on span "Abas atbildes pareizas" at bounding box center [452, 303] width 87 height 11
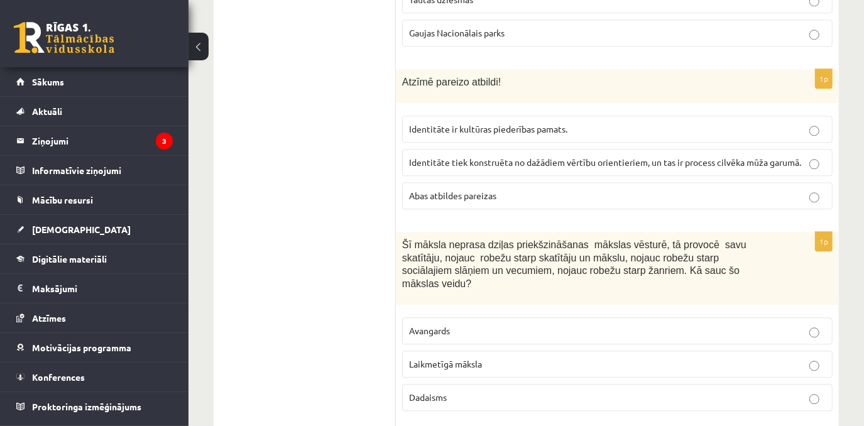
scroll to position [5108, 0]
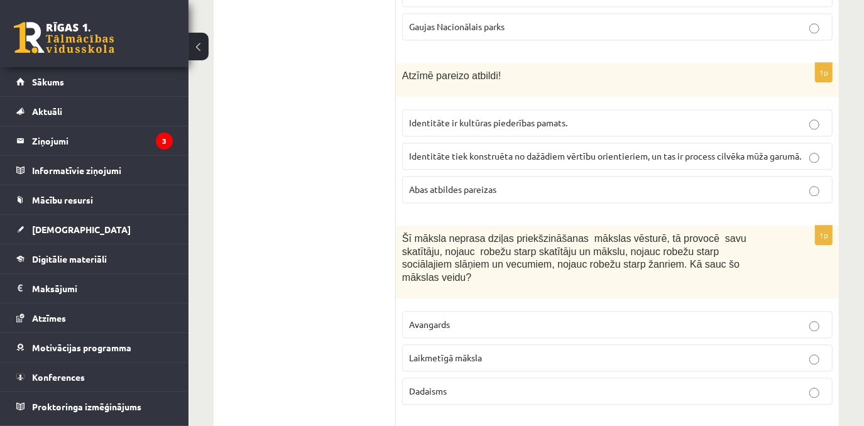
click at [440, 352] on span "Laikmetīgā māksla" at bounding box center [445, 357] width 73 height 11
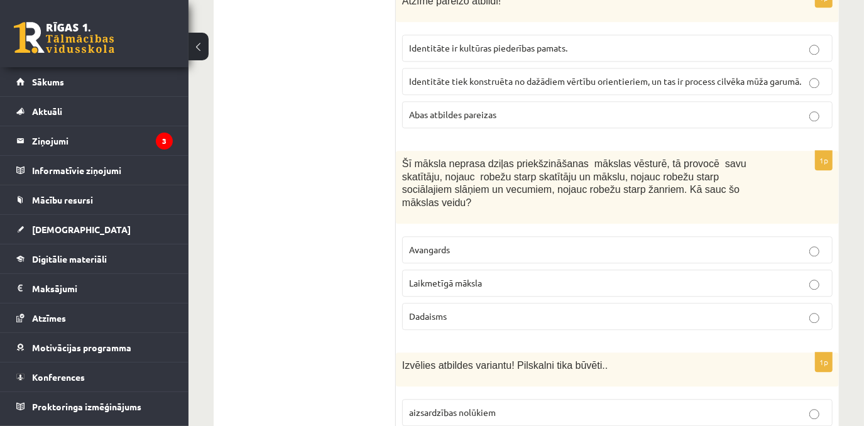
scroll to position [5185, 0]
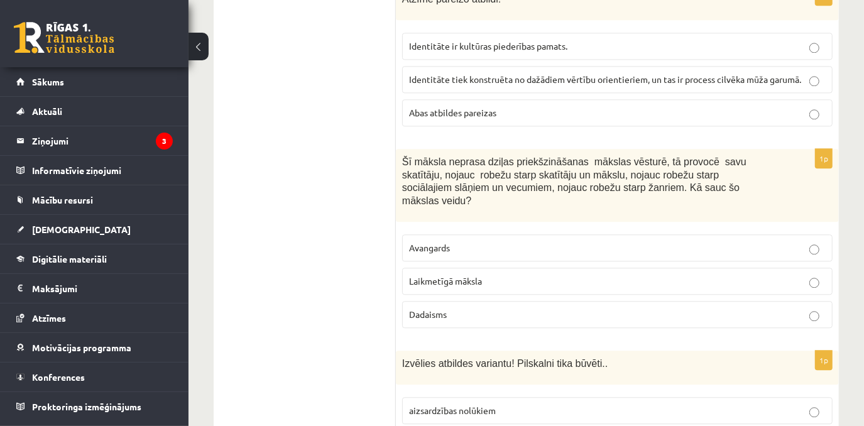
click at [443, 397] on label "aizsardzības nolūkiem" at bounding box center [617, 410] width 431 height 27
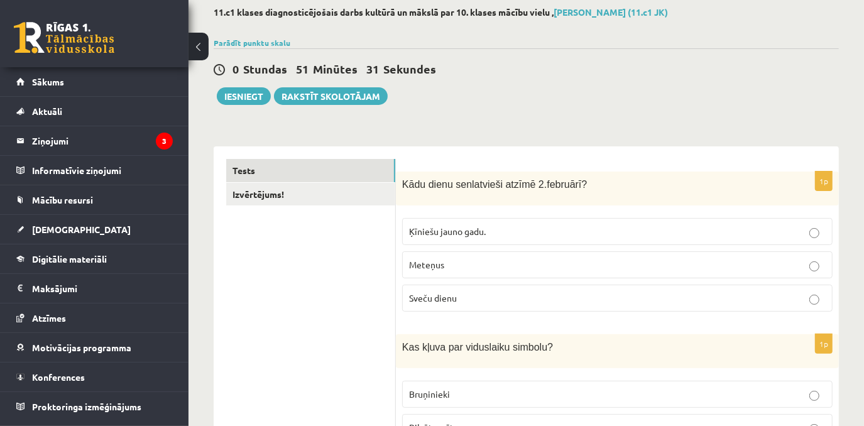
scroll to position [0, 0]
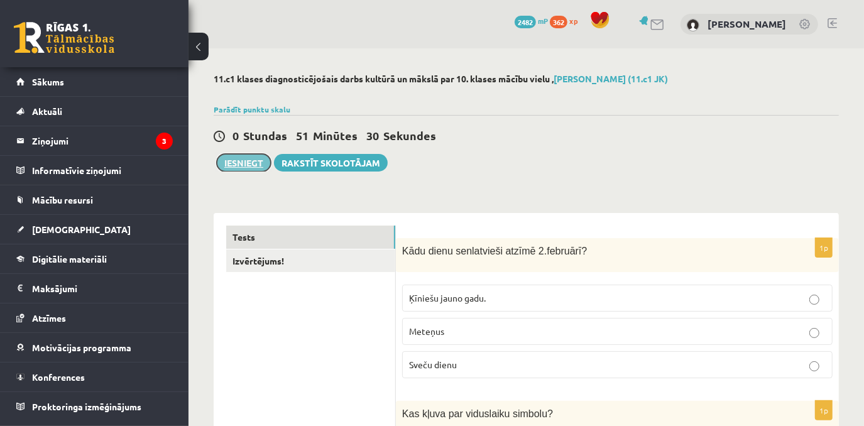
click at [249, 155] on button "Iesniegt" at bounding box center [244, 163] width 54 height 18
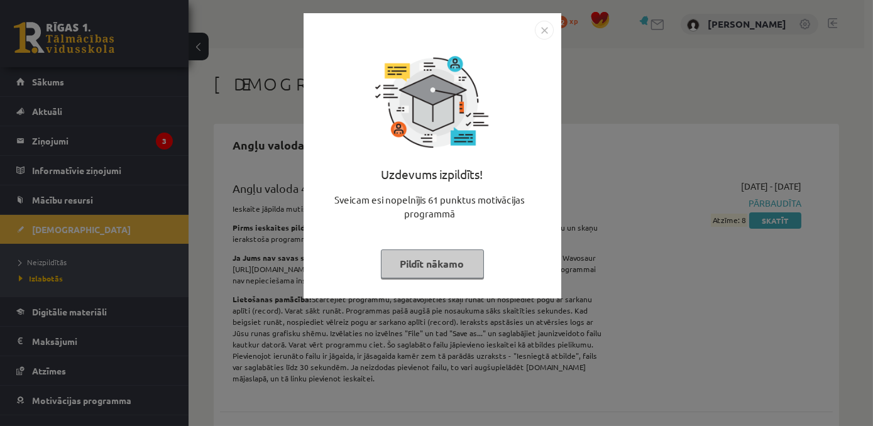
click at [419, 264] on button "Pildīt nākamo" at bounding box center [432, 264] width 103 height 29
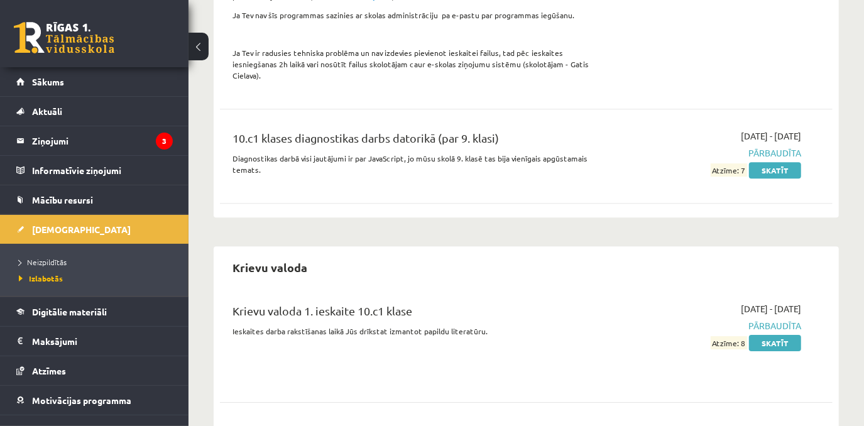
scroll to position [2515, 0]
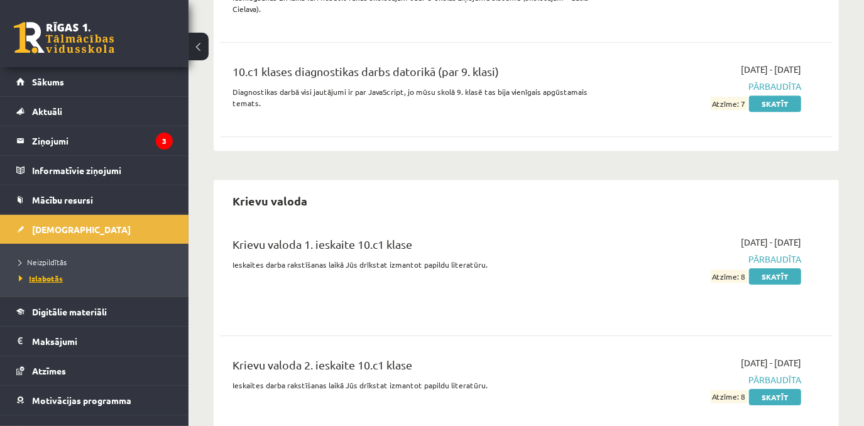
click at [42, 274] on span "Izlabotās" at bounding box center [41, 278] width 44 height 10
click at [43, 377] on link "Atzīmes" at bounding box center [94, 370] width 157 height 29
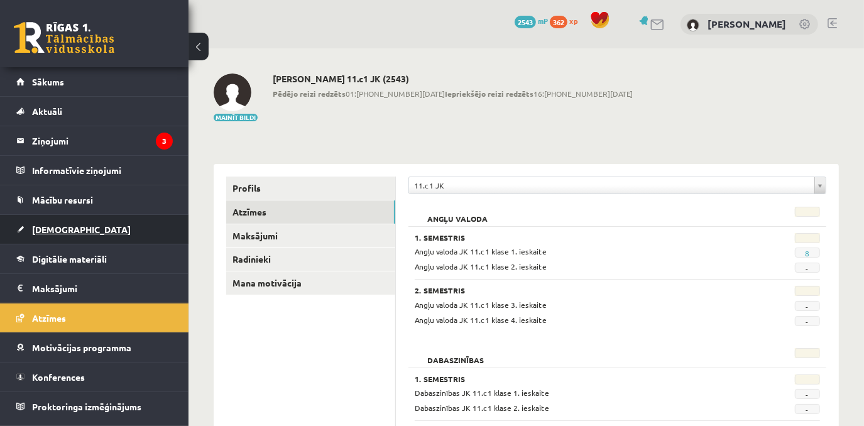
click at [71, 234] on link "[DEMOGRAPHIC_DATA]" at bounding box center [94, 229] width 157 height 29
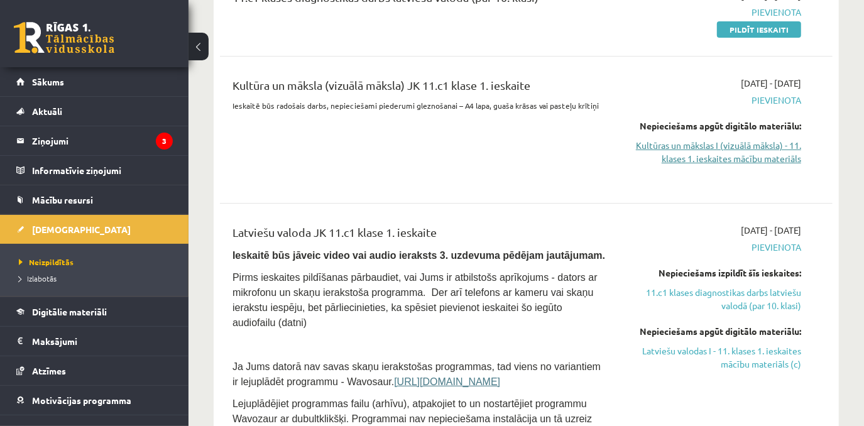
scroll to position [171, 0]
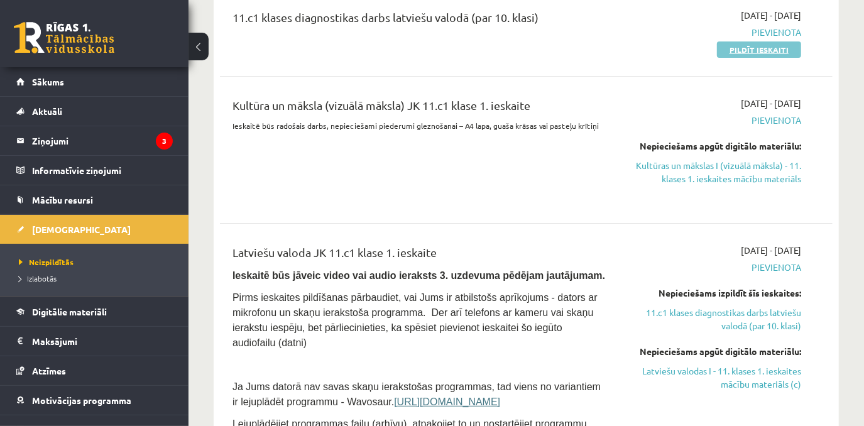
click at [735, 53] on link "Pildīt ieskaiti" at bounding box center [759, 49] width 84 height 16
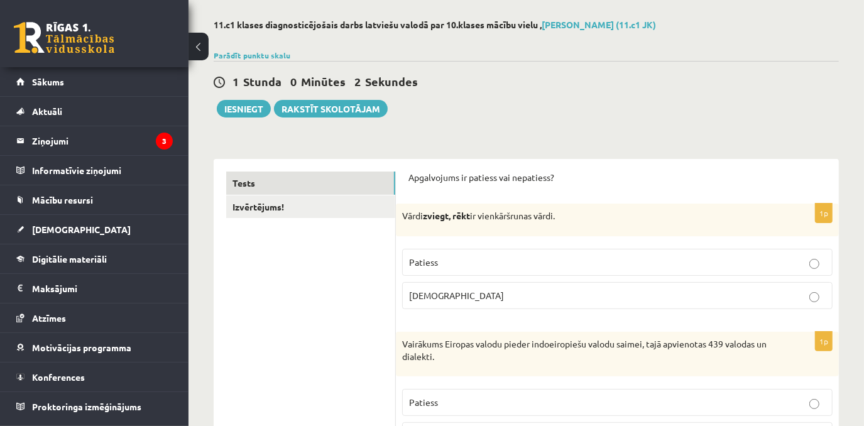
scroll to position [114, 0]
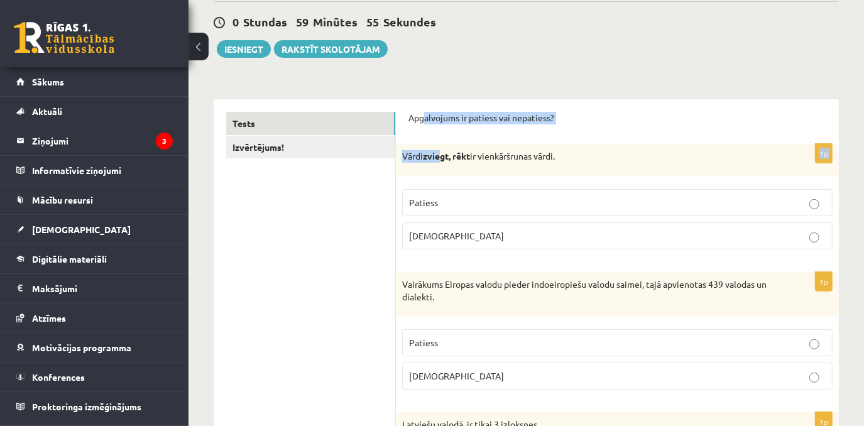
drag, startPoint x: 427, startPoint y: 127, endPoint x: 459, endPoint y: 189, distance: 69.2
drag, startPoint x: 459, startPoint y: 189, endPoint x: 543, endPoint y: 312, distance: 149.8
click at [487, 221] on fieldset "Patiess Aplams" at bounding box center [617, 218] width 431 height 70
drag, startPoint x: 410, startPoint y: 119, endPoint x: 497, endPoint y: 143, distance: 90.6
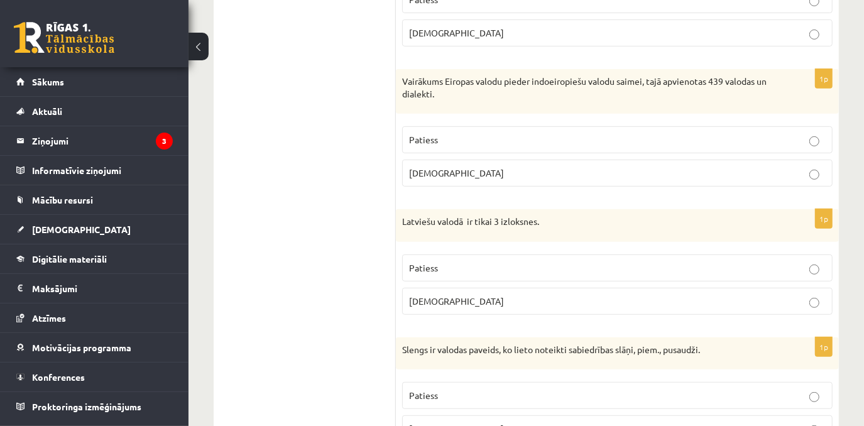
click at [742, 158] on fieldset "Patiess Aplams" at bounding box center [617, 155] width 431 height 70
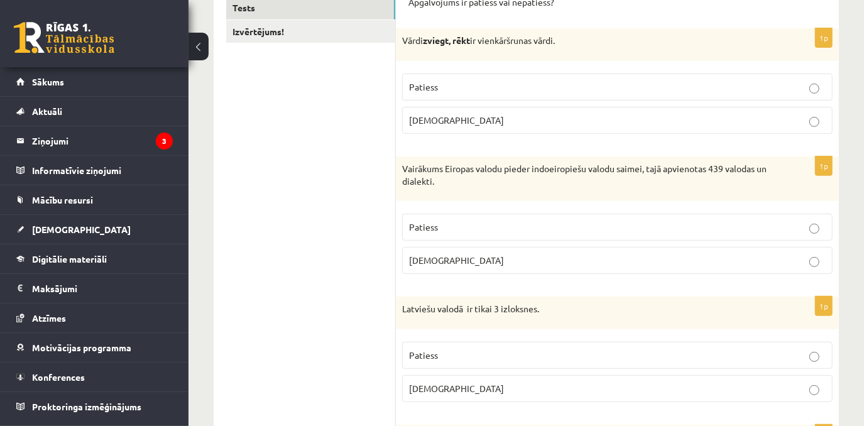
drag, startPoint x: 742, startPoint y: 158, endPoint x: 736, endPoint y: 147, distance: 13.3
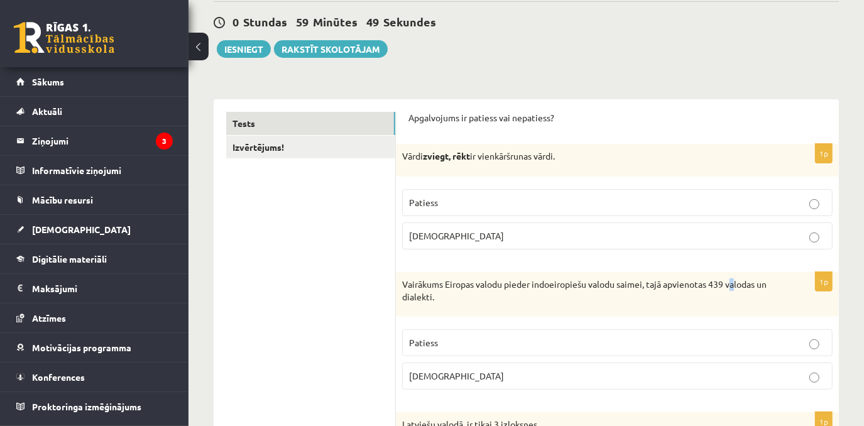
click at [411, 115] on p "Apgalvojums ir patiess vai nepatiess?" at bounding box center [618, 118] width 418 height 13
drag, startPoint x: 411, startPoint y: 115, endPoint x: 480, endPoint y: 130, distance: 70.8
click at [480, 130] on div "Apgalvojums ir patiess vai nepatiess?" at bounding box center [618, 122] width 418 height 20
drag, startPoint x: 470, startPoint y: 124, endPoint x: 419, endPoint y: 131, distance: 52.0
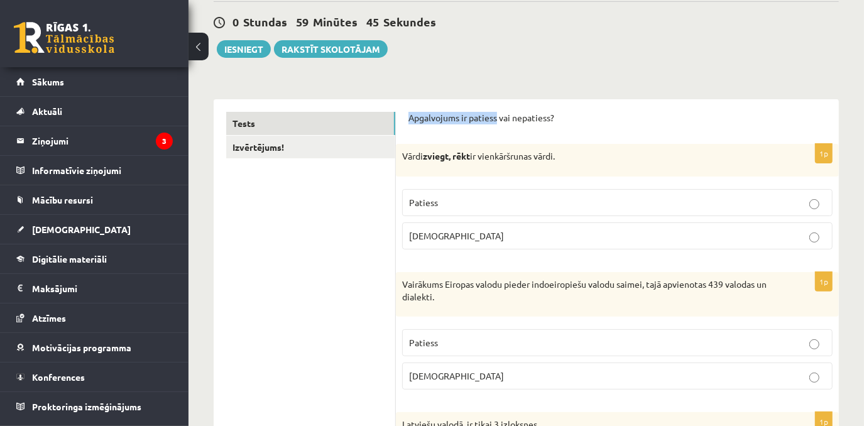
click at [469, 124] on div "Apgalvojums ir patiess vai nepatiess?" at bounding box center [618, 122] width 418 height 20
click at [412, 113] on p "Apgalvojums ir patiess vai nepatiess?" at bounding box center [618, 118] width 418 height 13
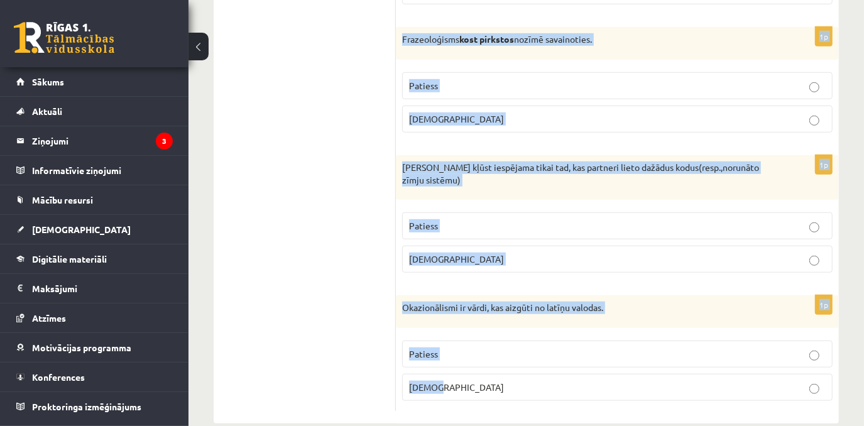
scroll to position [3764, 0]
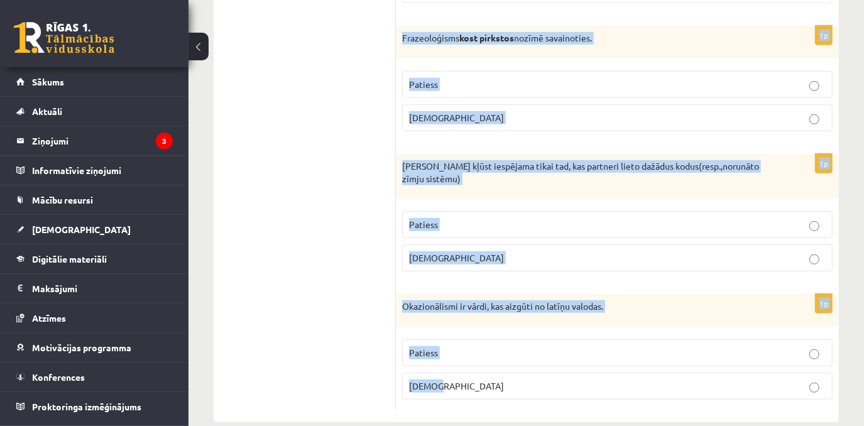
drag, startPoint x: 410, startPoint y: 116, endPoint x: 818, endPoint y: 377, distance: 483.9
copy form "Apgalvojums ir patiess vai nepatiess? 1p Vārdi zviegt, rēkt ir vienkāršrunas vā…"
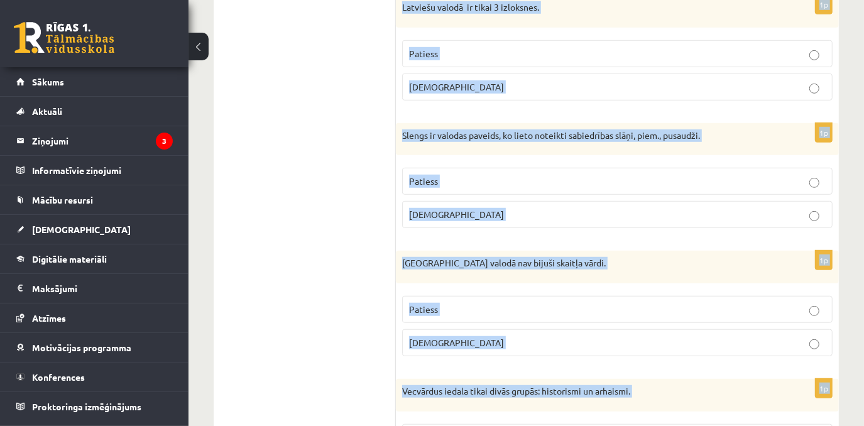
scroll to position [519, 0]
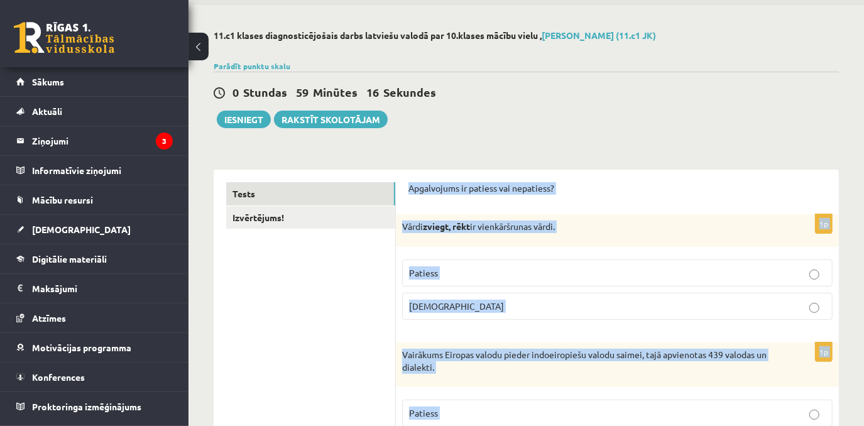
scroll to position [62, 0]
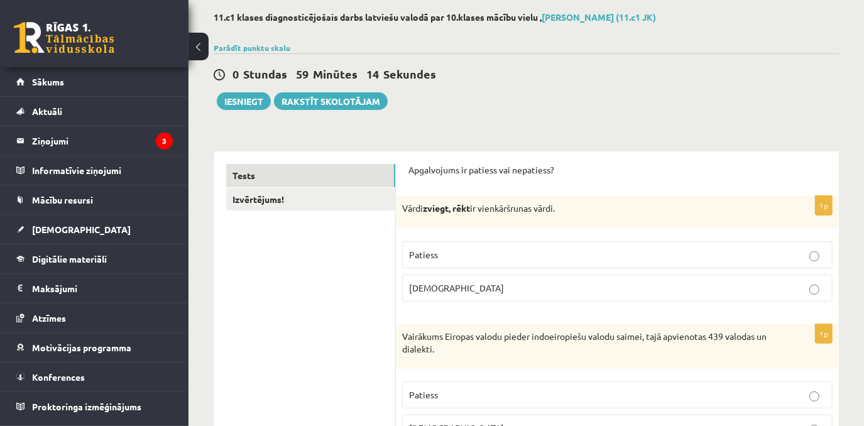
click at [619, 104] on div "0 Stundas 59 Minūtes 14 Sekundes Ieskaite saglabāta! Iesniegt Rakstīt skolotājam" at bounding box center [527, 81] width 626 height 57
click at [421, 294] on p "Aplams" at bounding box center [617, 288] width 417 height 13
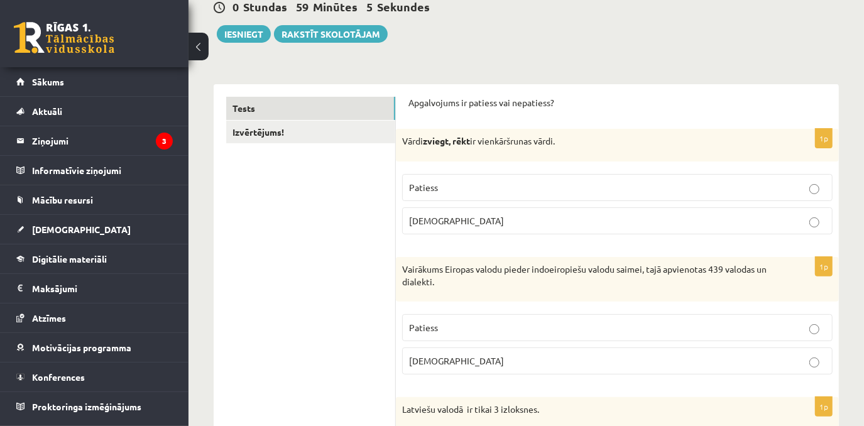
scroll to position [176, 0]
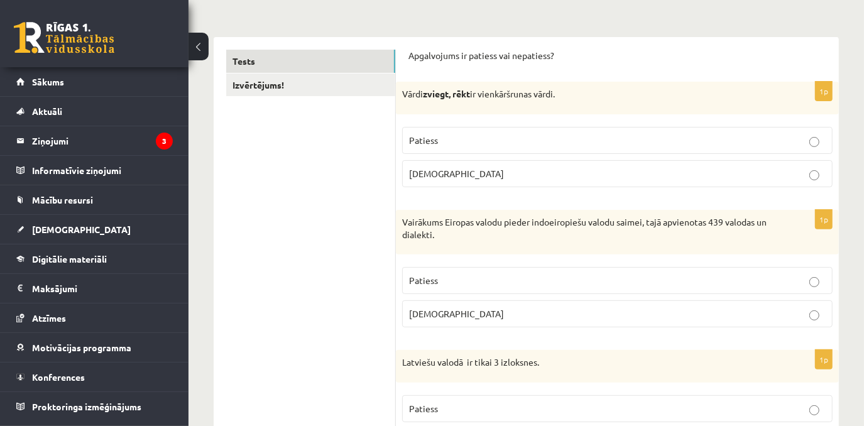
click at [436, 278] on span "Patiess" at bounding box center [423, 280] width 29 height 11
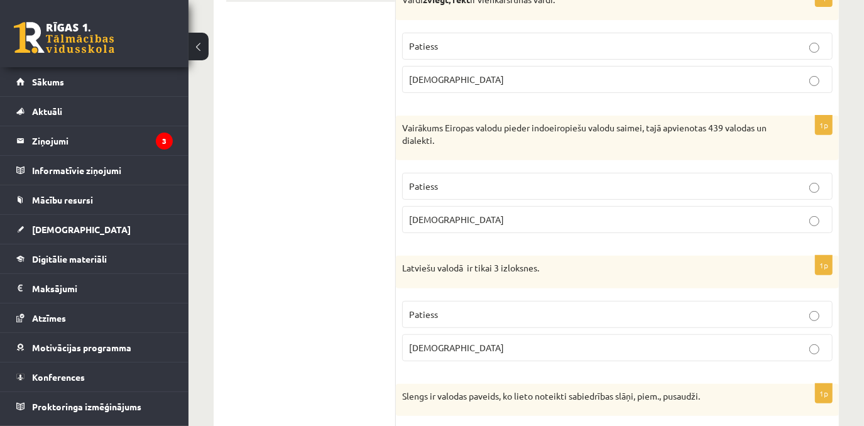
scroll to position [290, 0]
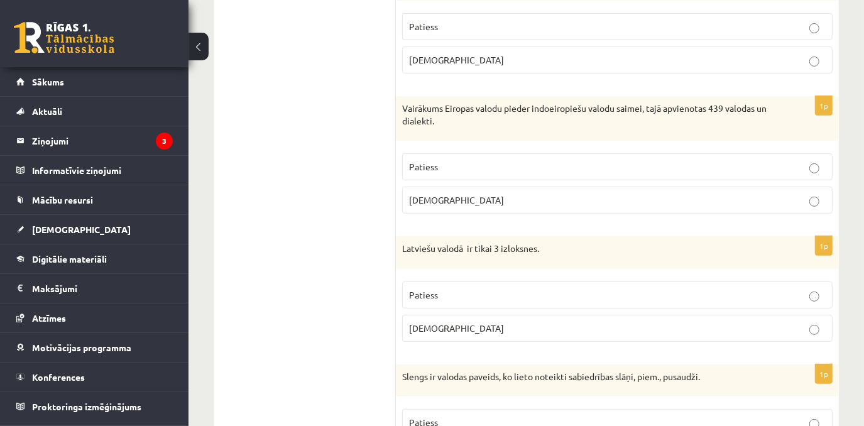
click at [458, 325] on p "Aplams" at bounding box center [617, 328] width 417 height 13
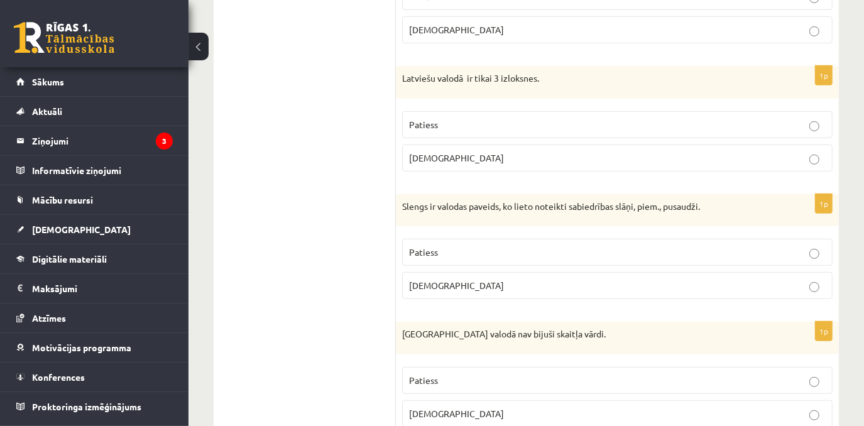
scroll to position [461, 0]
click at [471, 255] on label "Patiess" at bounding box center [617, 251] width 431 height 27
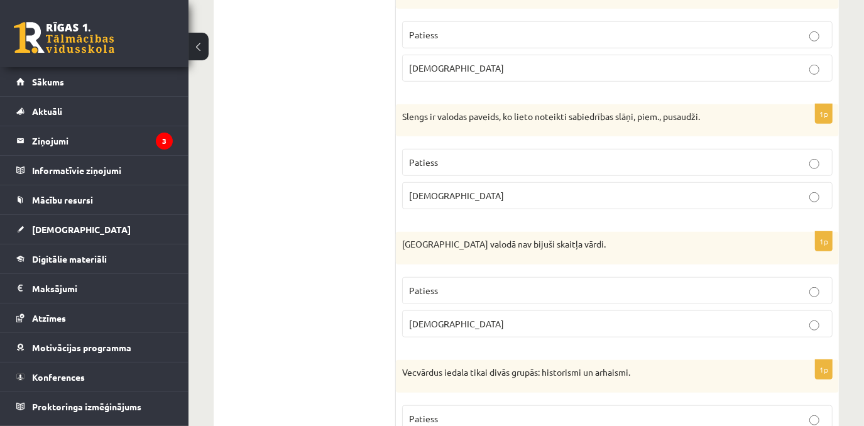
scroll to position [576, 0]
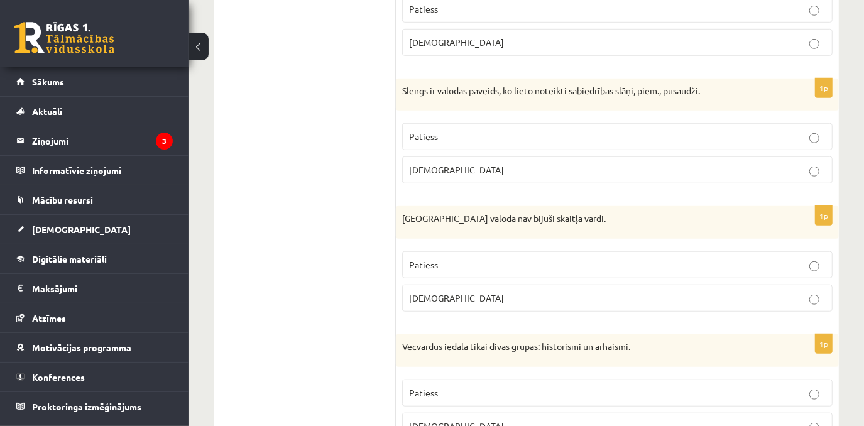
click at [482, 253] on label "Patiess" at bounding box center [617, 264] width 431 height 27
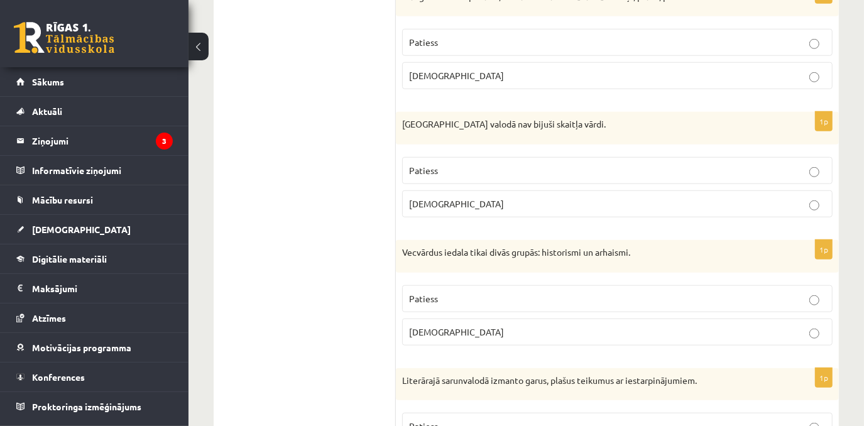
scroll to position [747, 0]
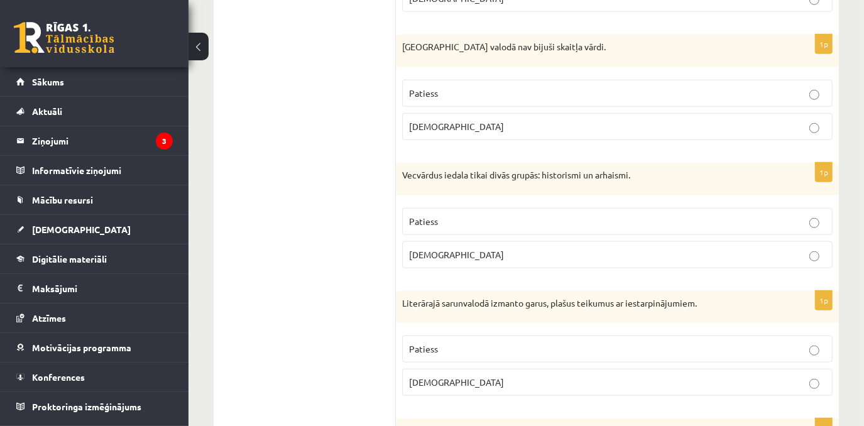
click at [439, 229] on label "Patiess" at bounding box center [617, 221] width 431 height 27
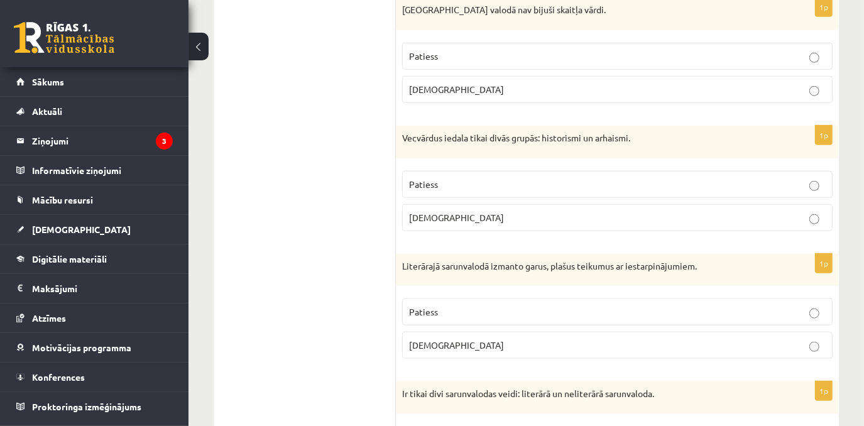
scroll to position [805, 0]
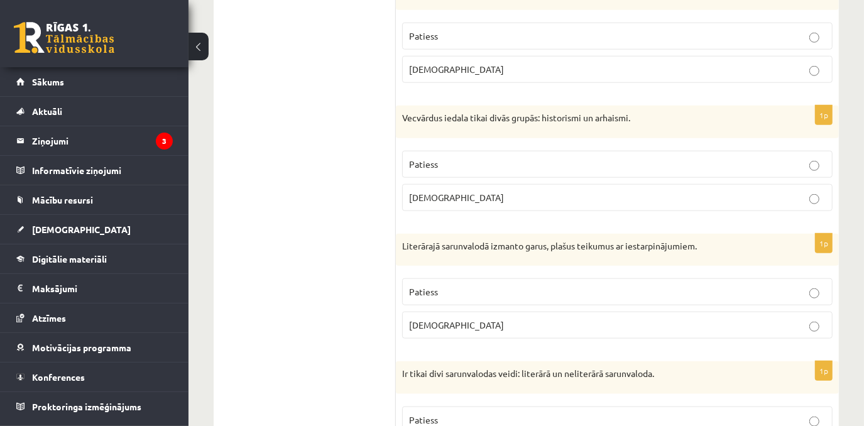
click at [446, 319] on p "Aplams" at bounding box center [617, 325] width 417 height 13
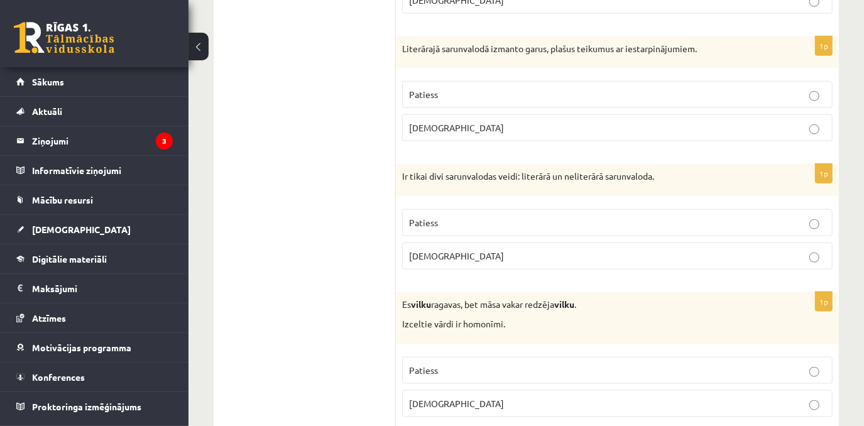
scroll to position [1033, 0]
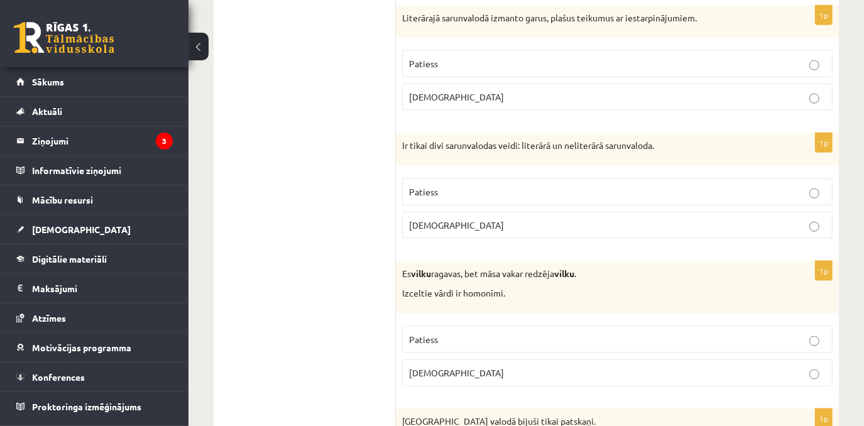
click at [473, 185] on p "Patiess" at bounding box center [617, 191] width 417 height 13
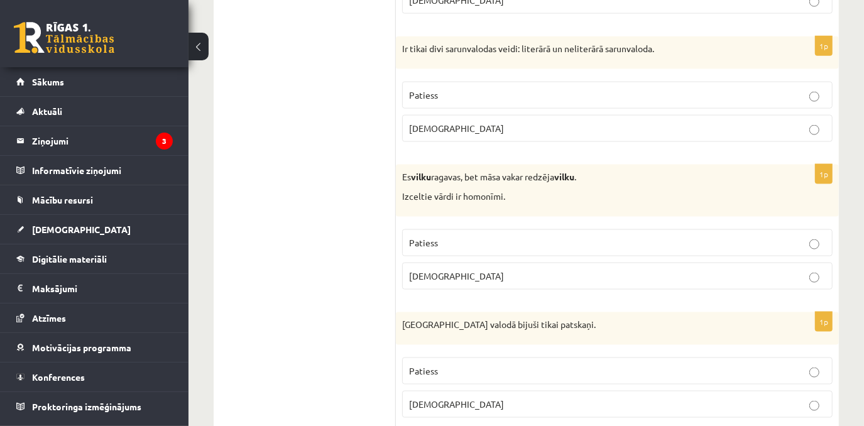
scroll to position [1147, 0]
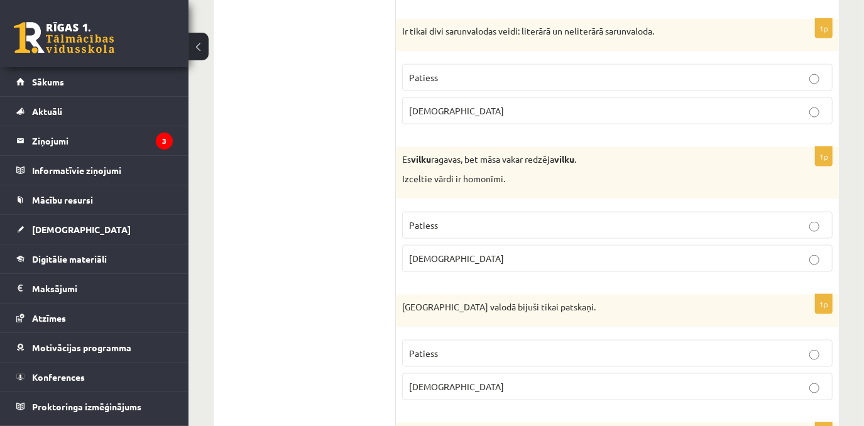
click at [444, 226] on label "Patiess" at bounding box center [617, 225] width 431 height 27
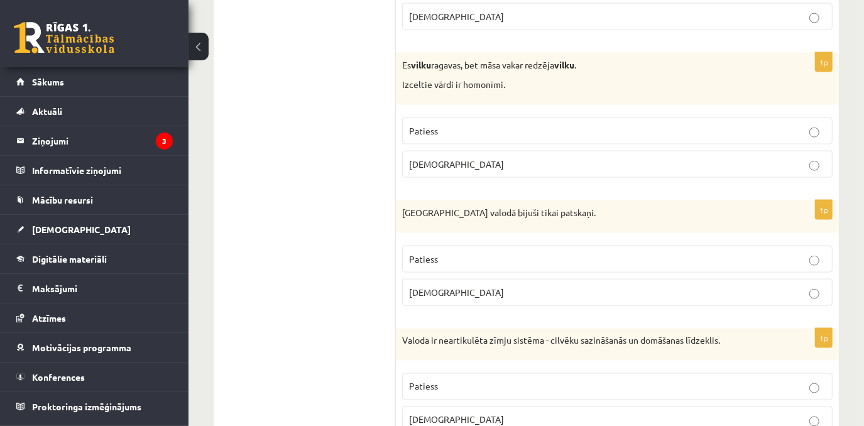
scroll to position [1262, 0]
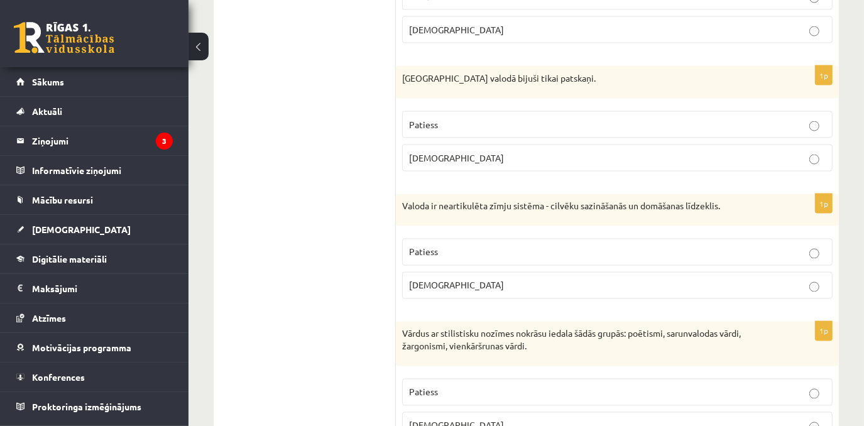
click at [424, 153] on span "Aplams" at bounding box center [456, 157] width 95 height 11
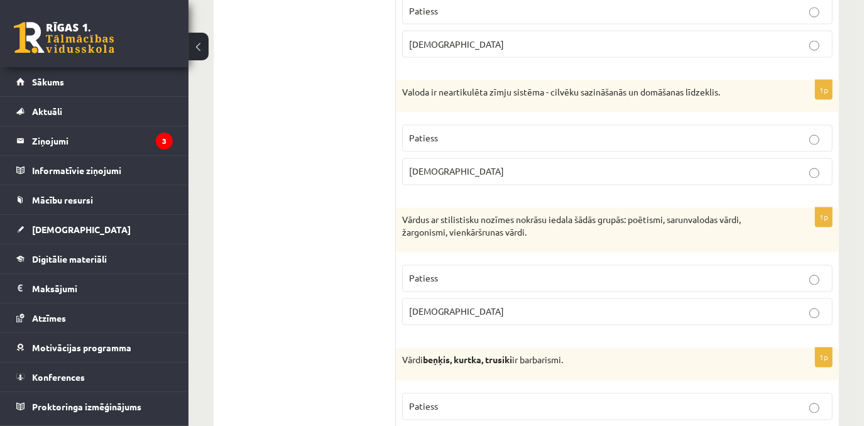
click at [434, 168] on p "Aplams" at bounding box center [617, 171] width 417 height 13
click at [481, 272] on p "Patiess" at bounding box center [617, 278] width 417 height 13
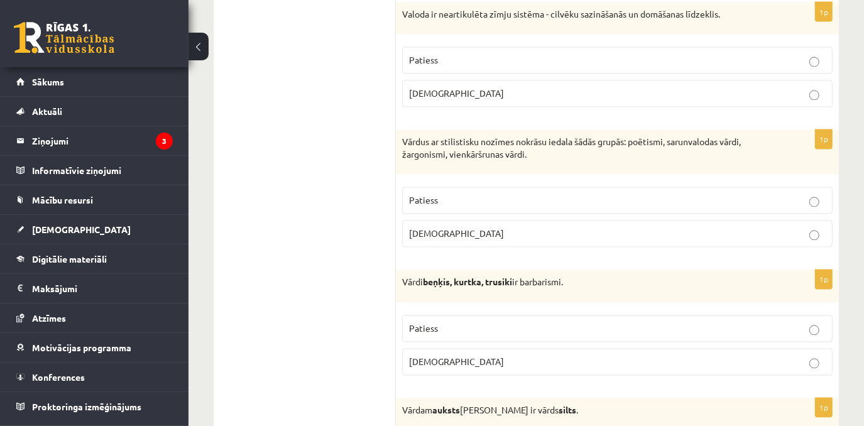
scroll to position [1662, 0]
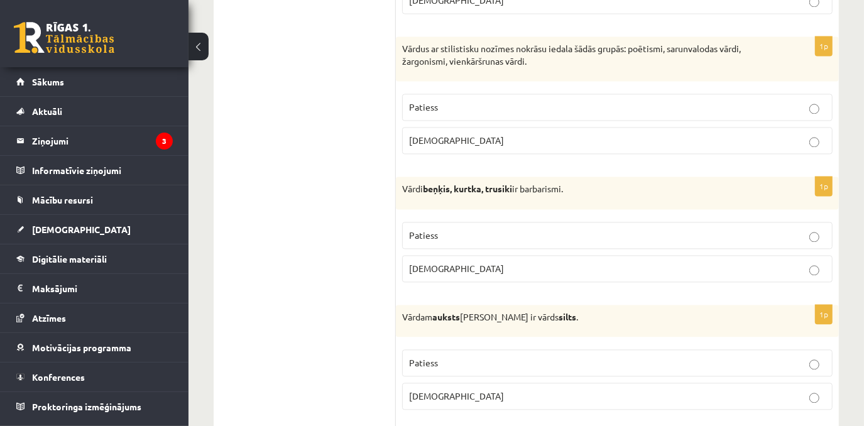
click at [470, 229] on p "Patiess" at bounding box center [617, 235] width 417 height 13
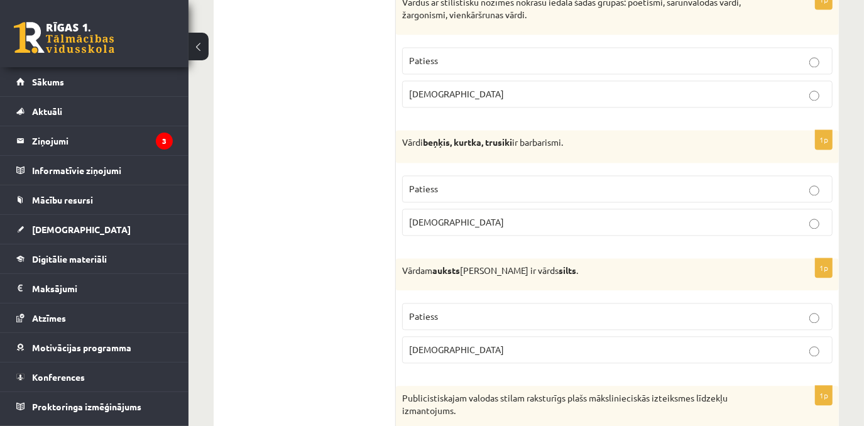
scroll to position [1776, 0]
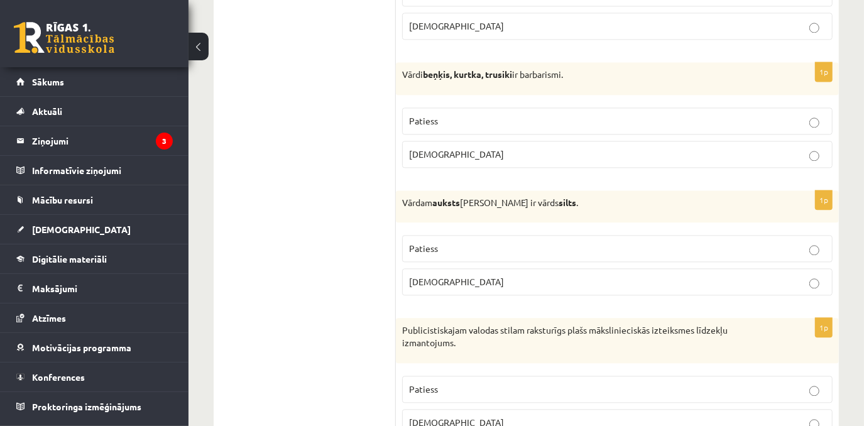
click at [445, 246] on label "Patiess" at bounding box center [617, 248] width 431 height 27
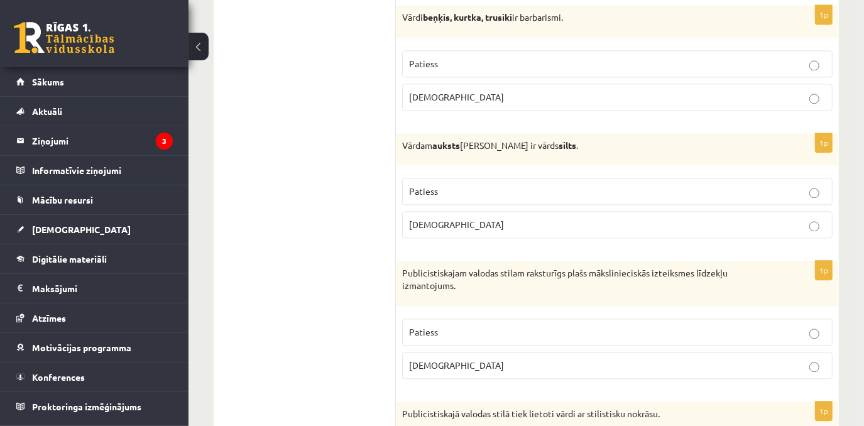
click at [424, 326] on p "Patiess" at bounding box center [617, 332] width 417 height 13
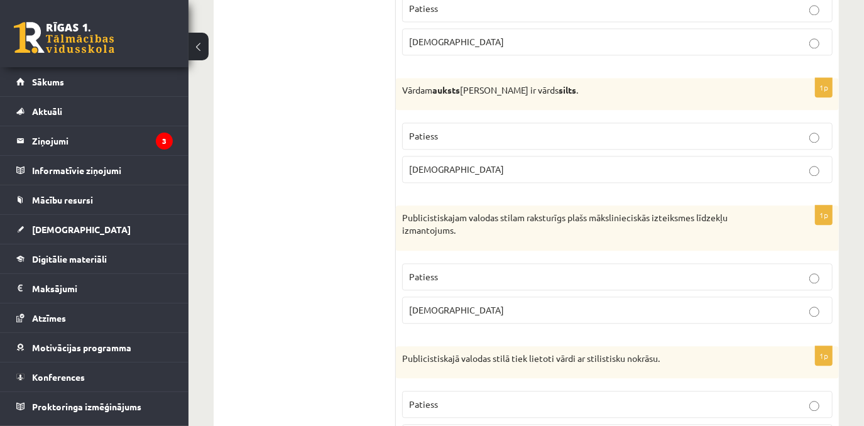
scroll to position [1948, 0]
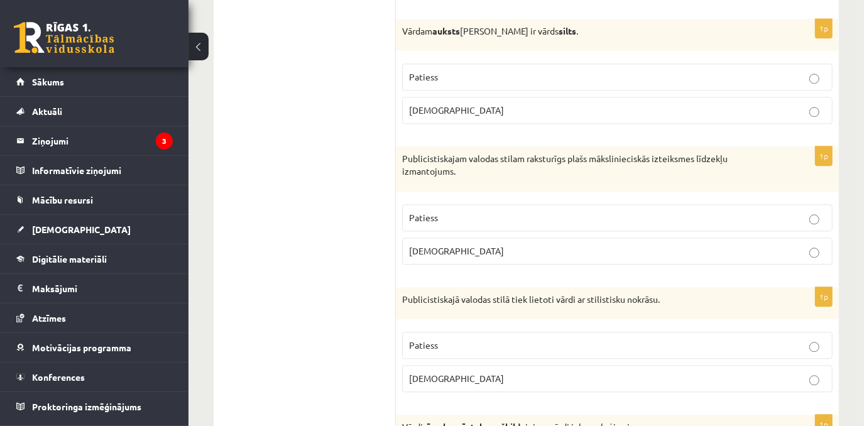
click at [436, 339] on span "Patiess" at bounding box center [423, 344] width 29 height 11
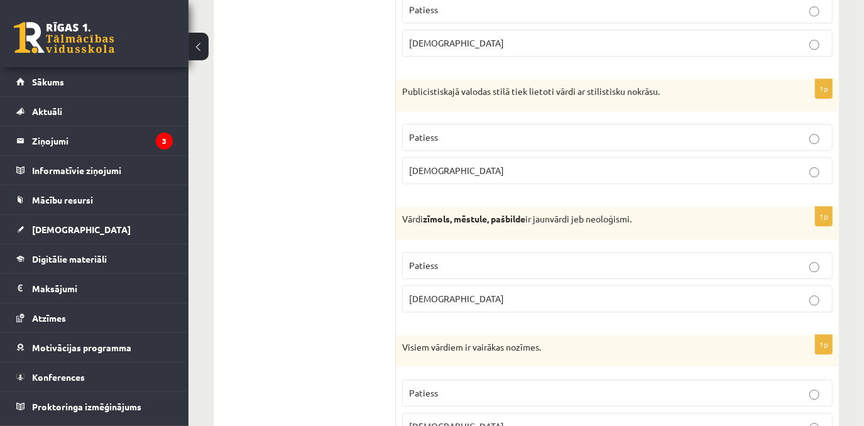
scroll to position [2176, 0]
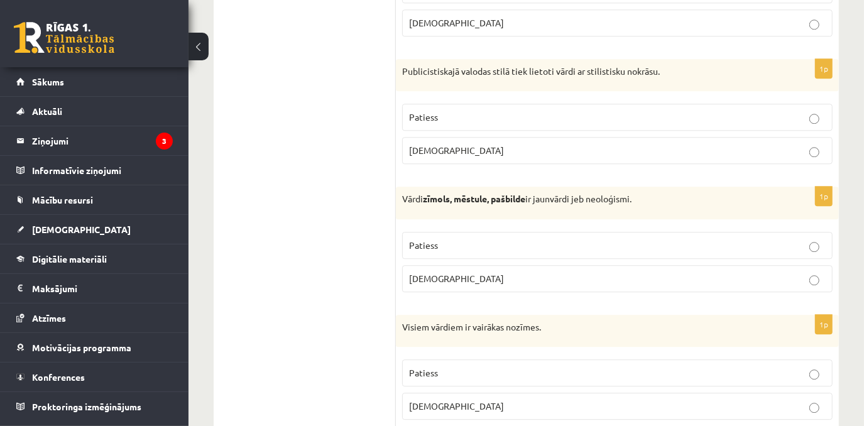
click at [436, 400] on span "Aplams" at bounding box center [456, 405] width 95 height 11
click at [435, 111] on span "Patiess" at bounding box center [423, 116] width 29 height 11
click at [430, 240] on span "Patiess" at bounding box center [423, 245] width 29 height 11
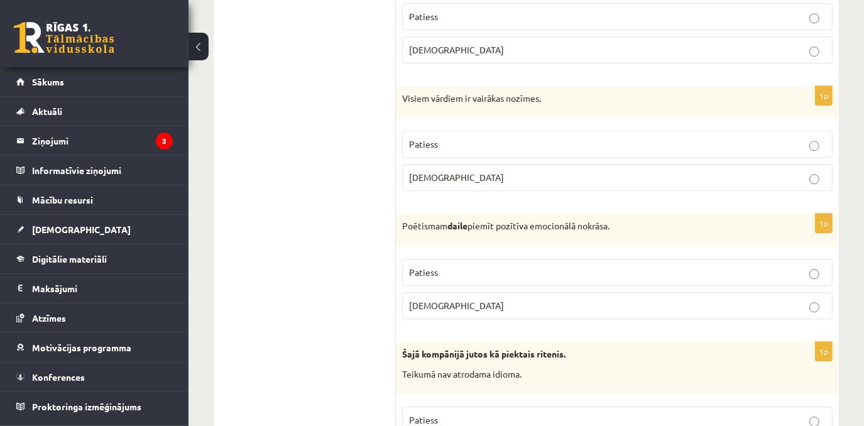
click at [444, 267] on label "Patiess" at bounding box center [617, 272] width 431 height 27
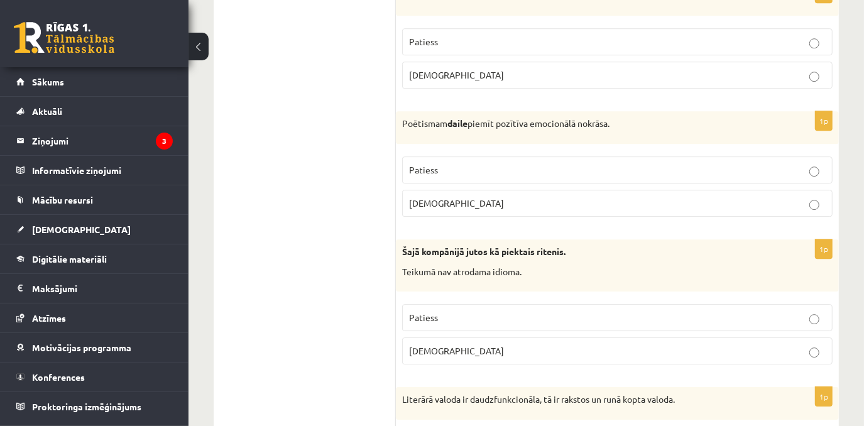
scroll to position [2519, 0]
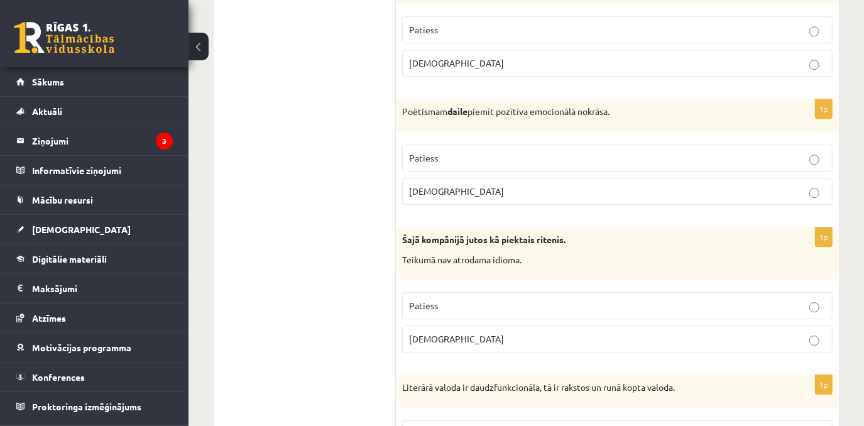
click at [448, 333] on p "Aplams" at bounding box center [617, 339] width 417 height 13
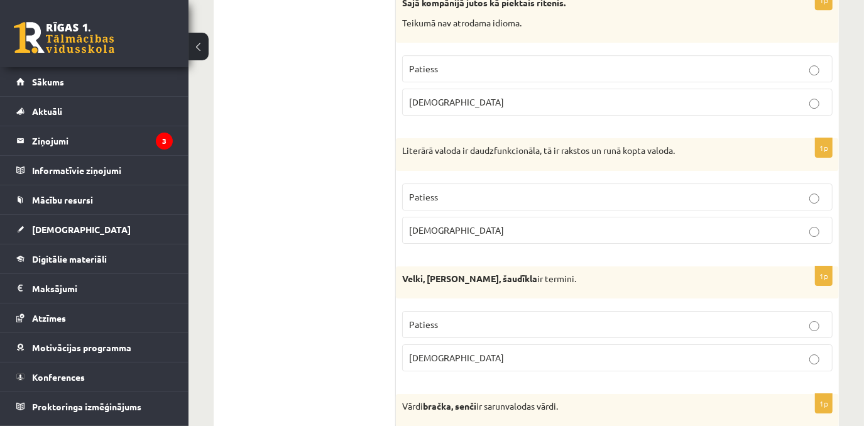
scroll to position [2804, 0]
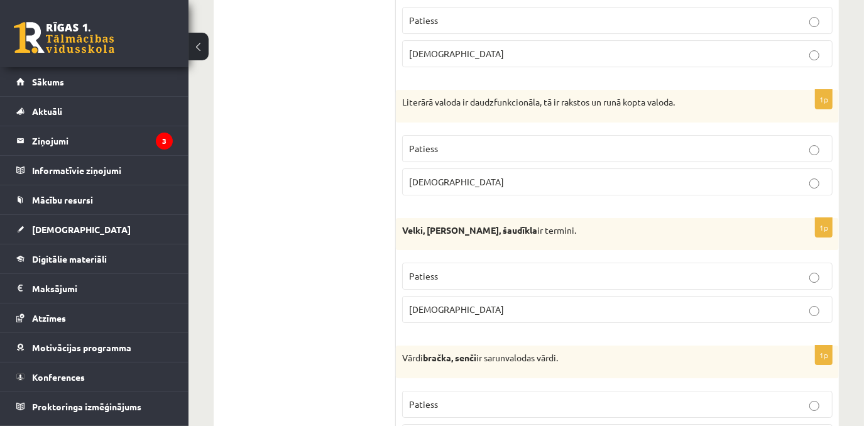
click at [439, 140] on label "Patiess" at bounding box center [617, 148] width 431 height 27
click at [429, 275] on fieldset "Patiess Aplams" at bounding box center [617, 291] width 431 height 70
click at [422, 304] on span "Aplams" at bounding box center [456, 309] width 95 height 11
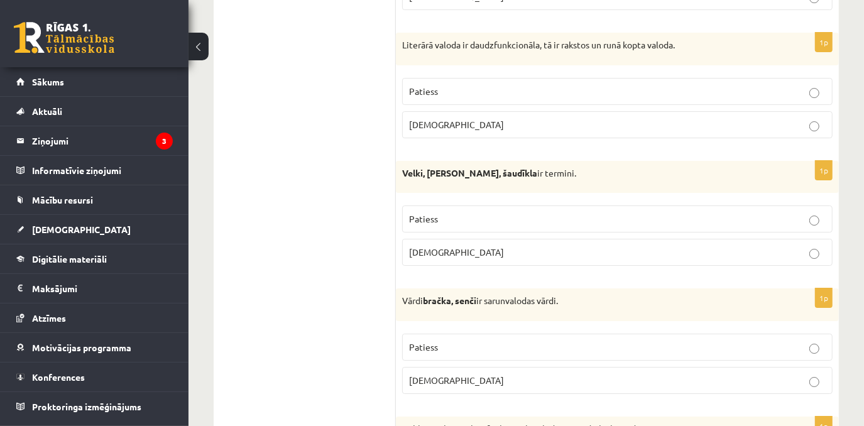
scroll to position [2919, 0]
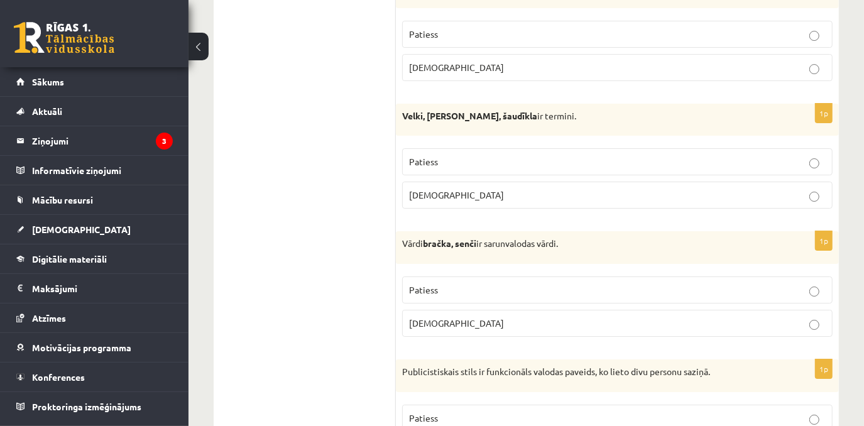
click at [448, 317] on p "Aplams" at bounding box center [617, 323] width 417 height 13
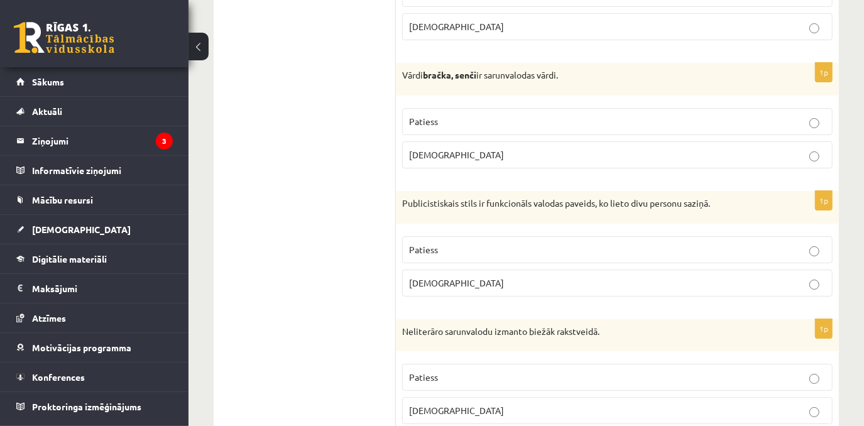
scroll to position [3148, 0]
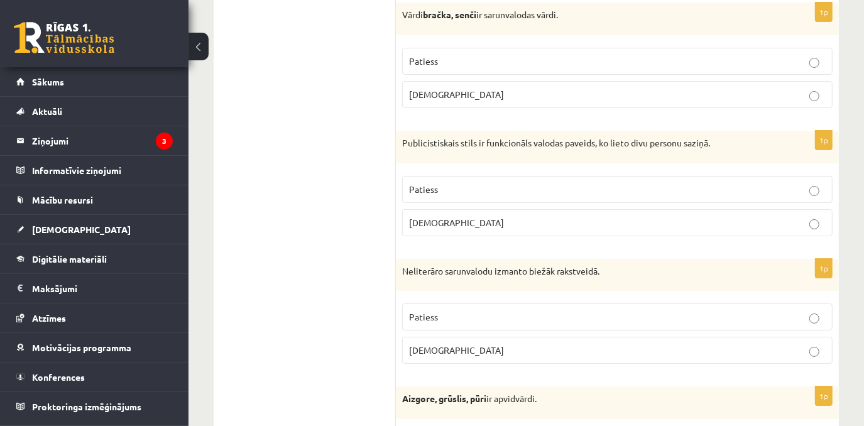
click at [427, 209] on label "Aplams" at bounding box center [617, 222] width 431 height 27
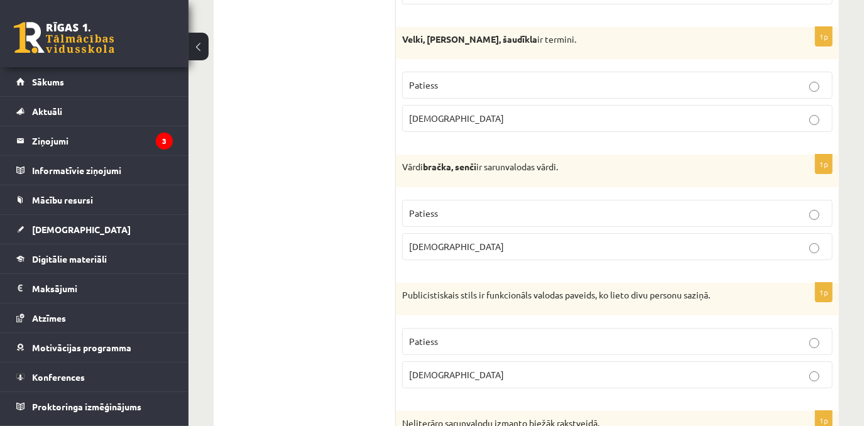
scroll to position [2976, 0]
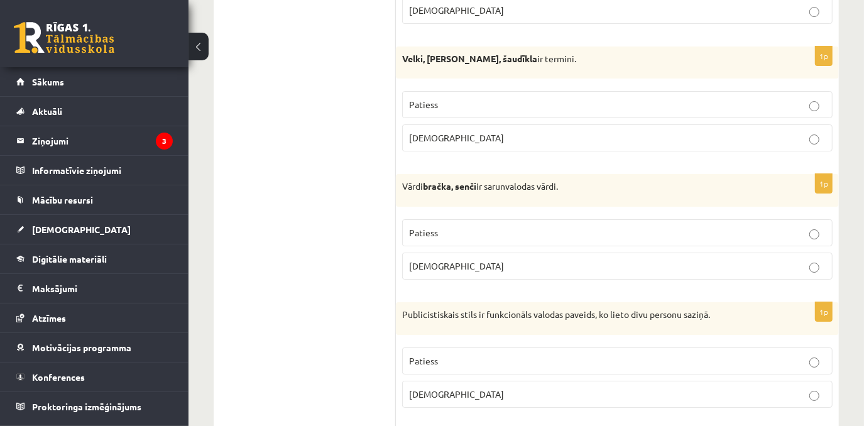
click at [416, 227] on span "Patiess" at bounding box center [423, 232] width 29 height 11
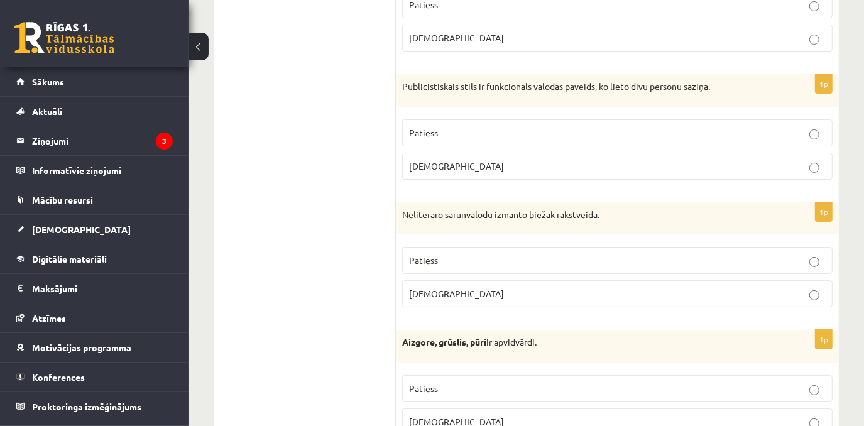
scroll to position [3205, 0]
click at [443, 287] on p "Aplams" at bounding box center [617, 293] width 417 height 13
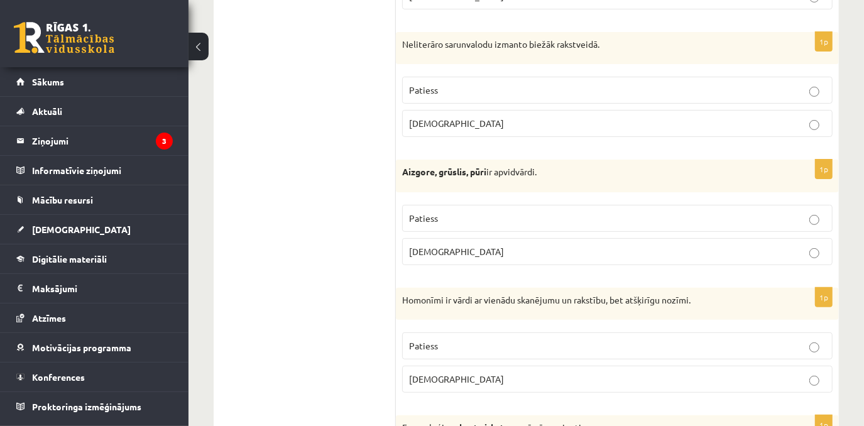
scroll to position [3376, 0]
click at [448, 208] on label "Patiess" at bounding box center [617, 217] width 431 height 27
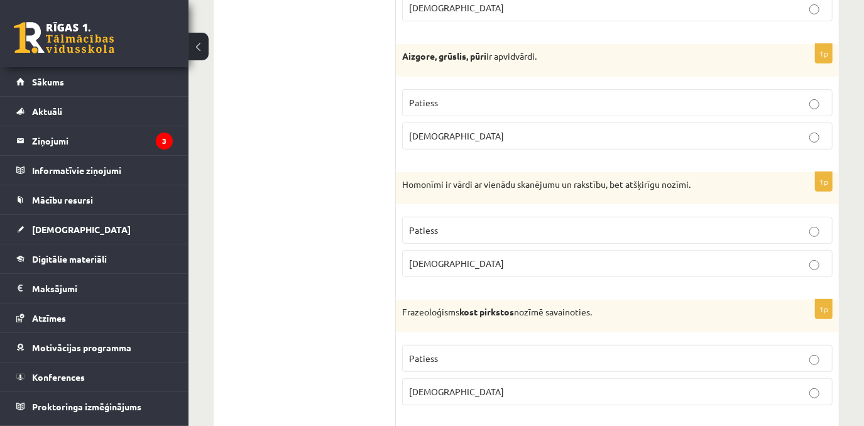
click at [437, 224] on span "Patiess" at bounding box center [423, 229] width 29 height 11
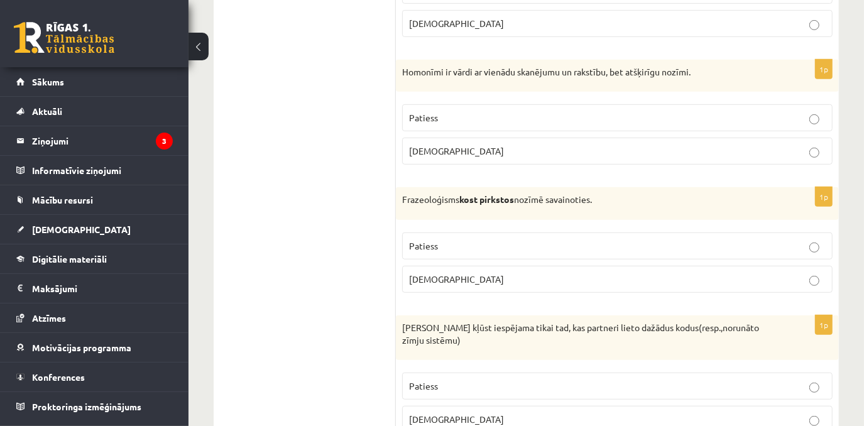
scroll to position [3605, 0]
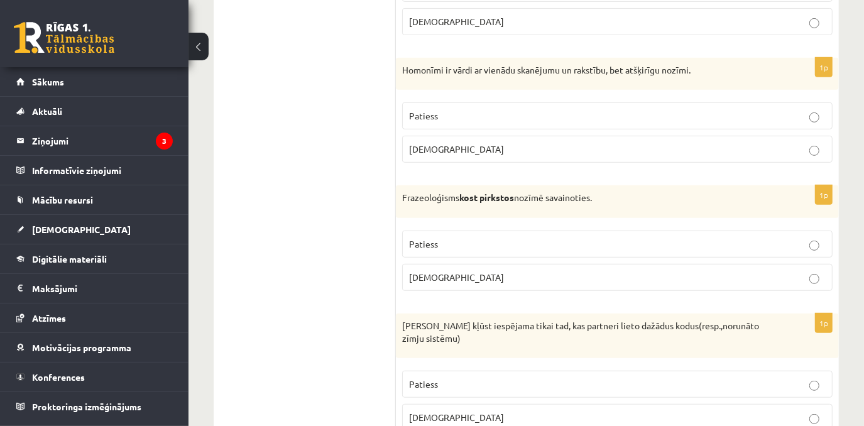
click at [421, 272] on span "Aplams" at bounding box center [456, 277] width 95 height 11
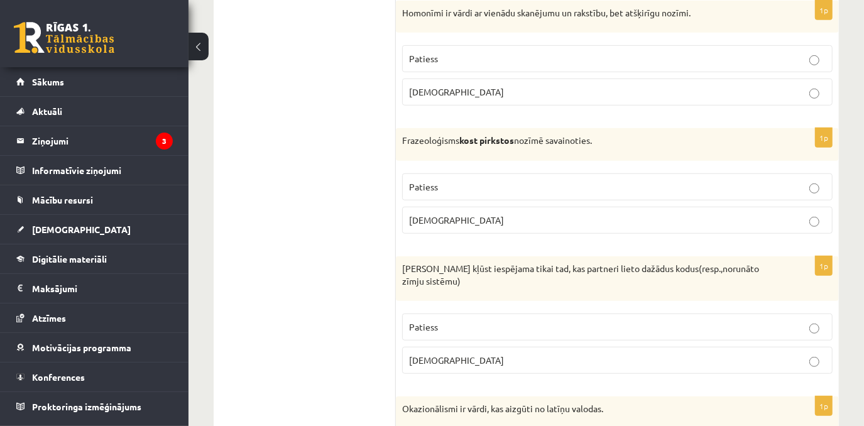
click at [414, 348] on label "Aplams" at bounding box center [617, 360] width 431 height 27
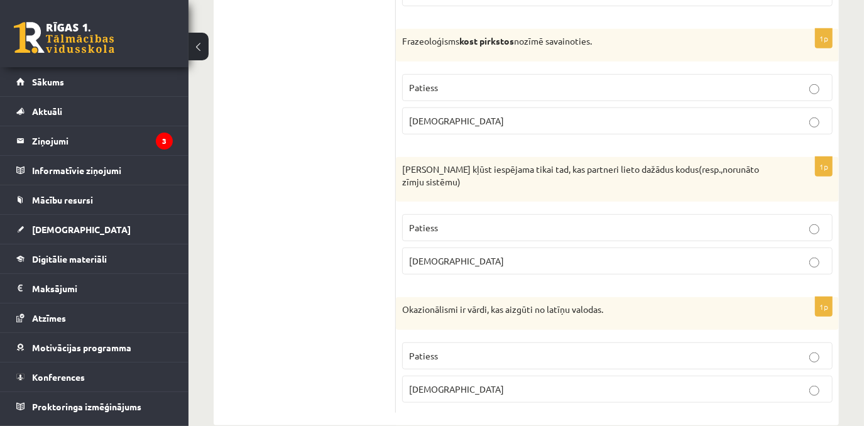
scroll to position [3764, 0]
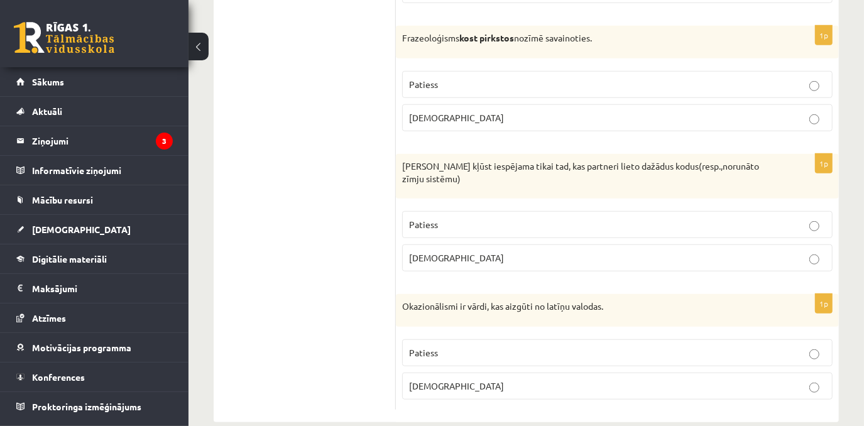
click at [426, 380] on span "Aplams" at bounding box center [456, 385] width 95 height 11
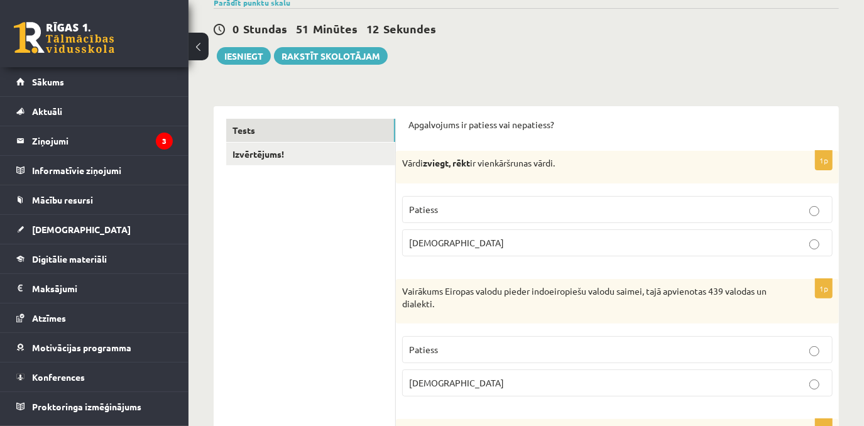
scroll to position [0, 0]
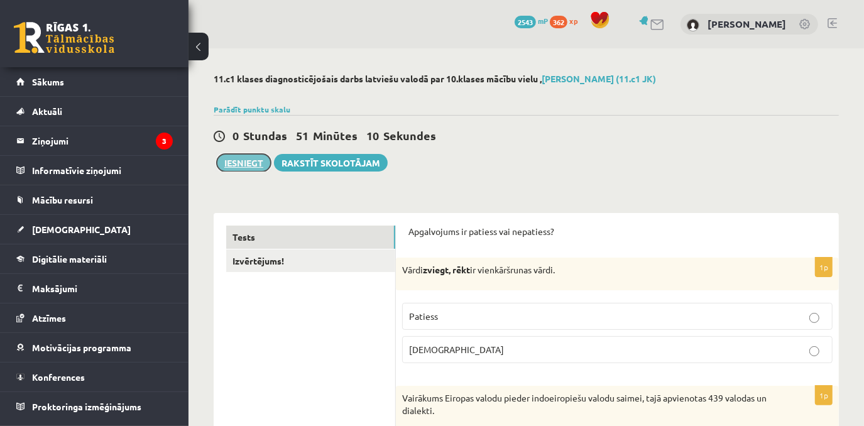
click at [255, 158] on button "Iesniegt" at bounding box center [244, 163] width 54 height 18
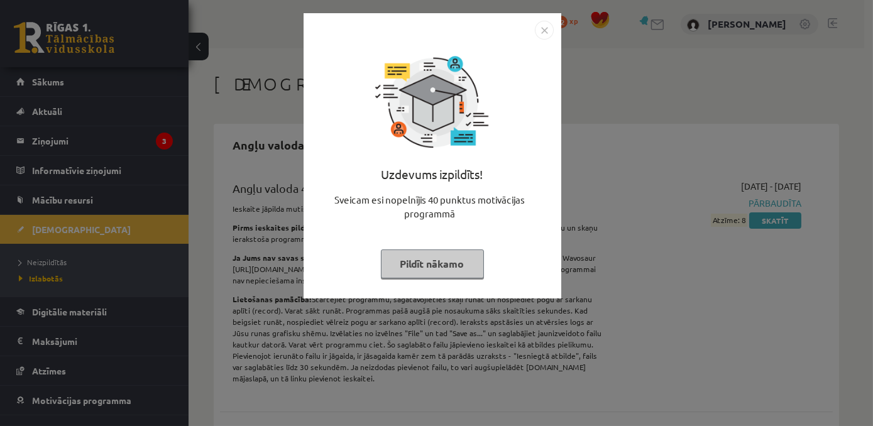
click at [465, 262] on button "Pildīt nākamo" at bounding box center [432, 264] width 103 height 29
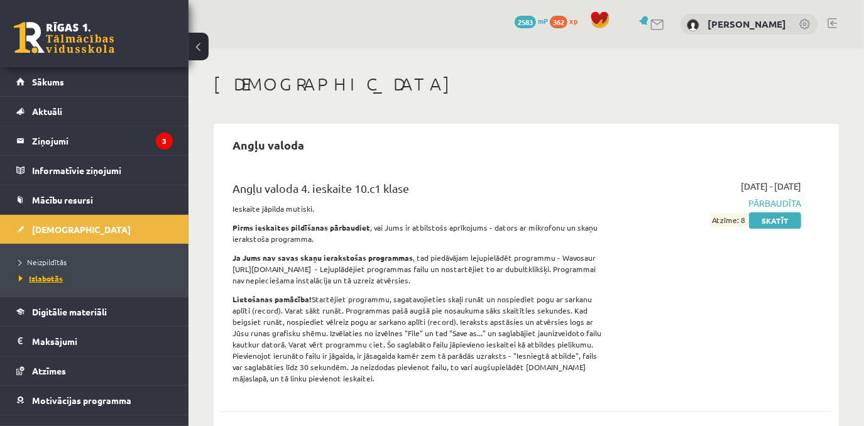
click at [53, 276] on span "Izlabotās" at bounding box center [41, 278] width 44 height 10
click at [734, 168] on div "Angļu valoda 4. ieskaite 10.c1 klase Ieskaite jāpilda mutiski. Pirms ieskaites …" at bounding box center [526, 285] width 613 height 237
